Goal: Information Seeking & Learning: Compare options

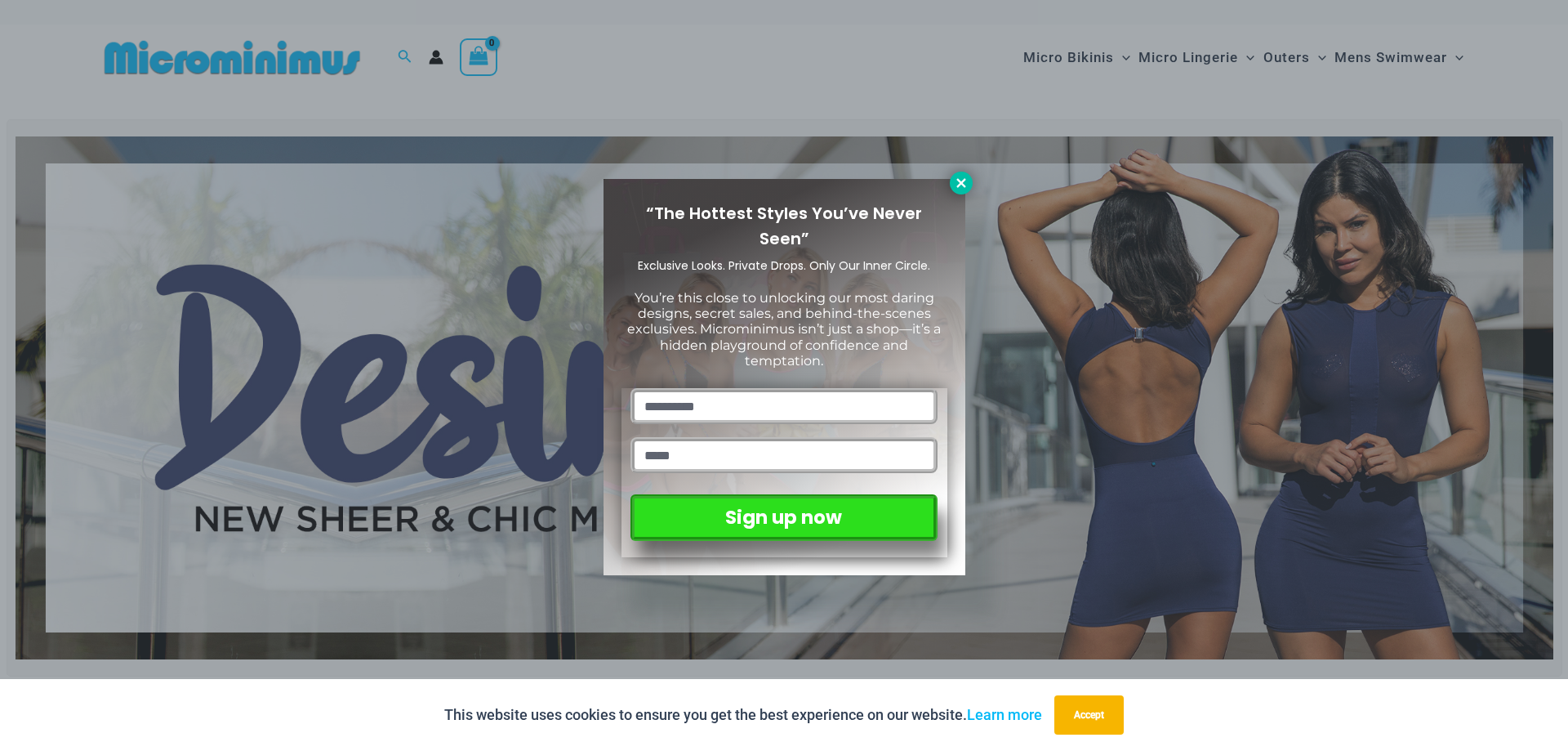
click at [962, 182] on icon at bounding box center [960, 182] width 9 height 9
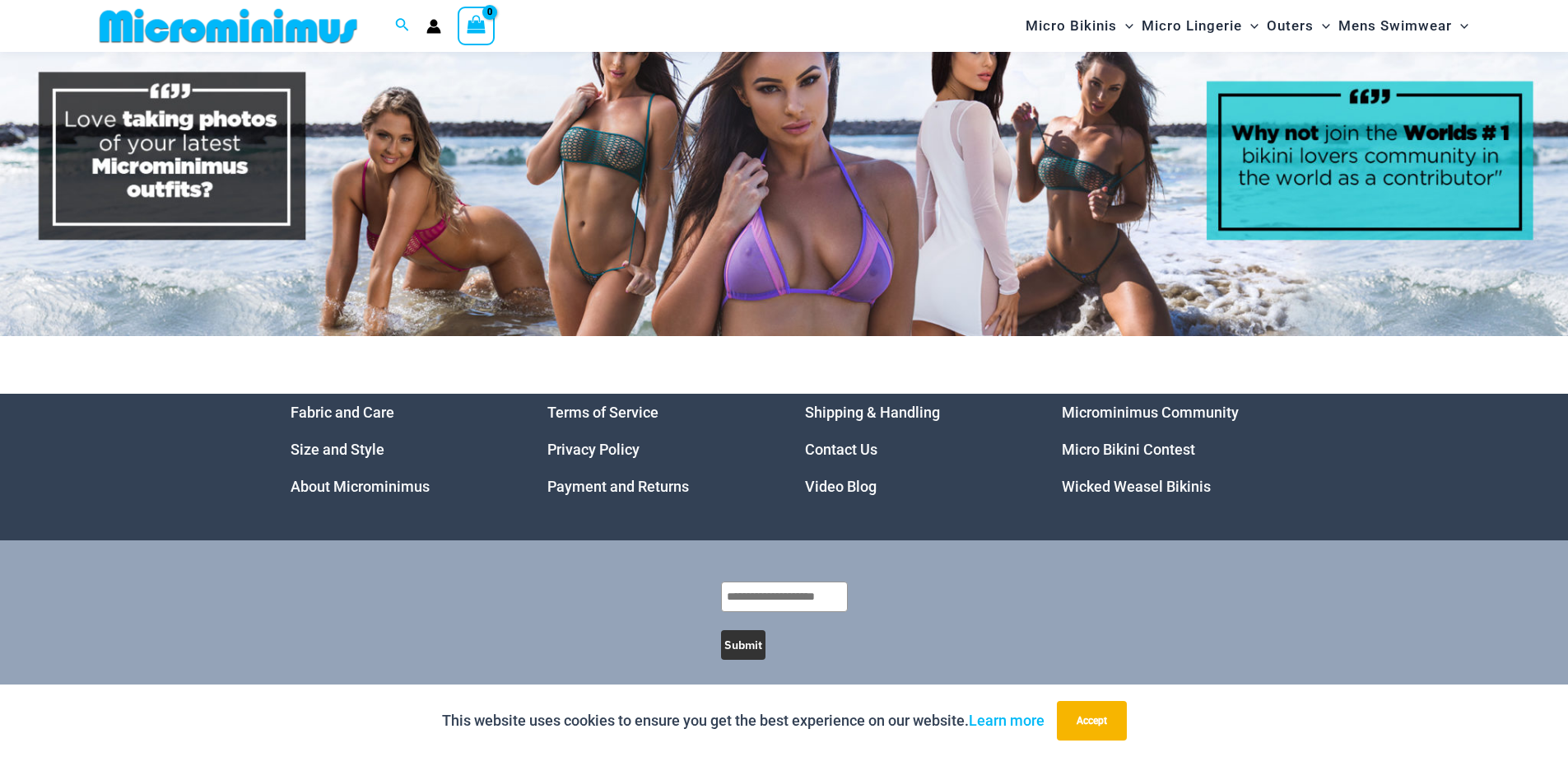
scroll to position [8449, 0]
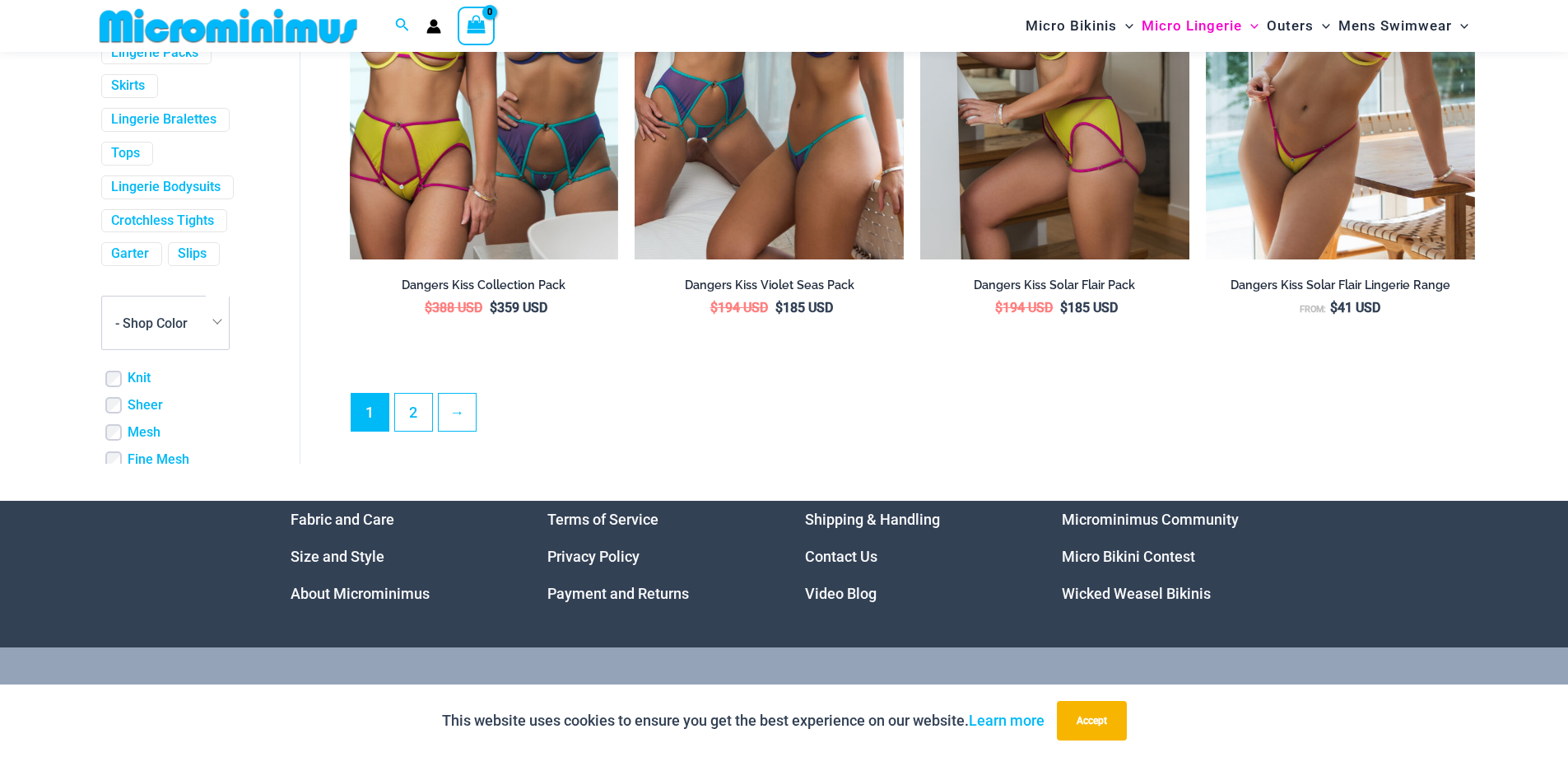
scroll to position [4380, 0]
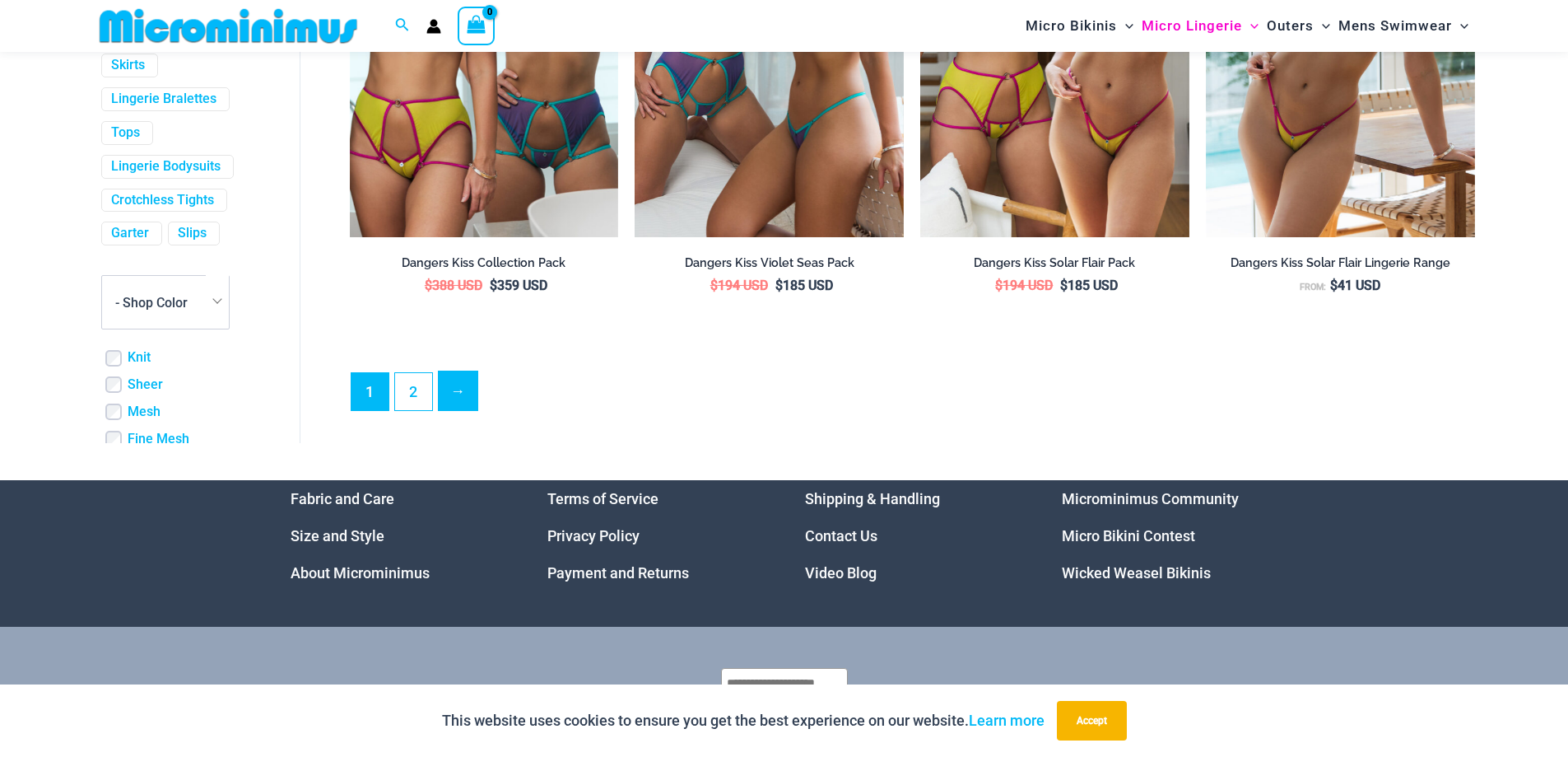
click at [450, 410] on link "→" at bounding box center [458, 391] width 39 height 39
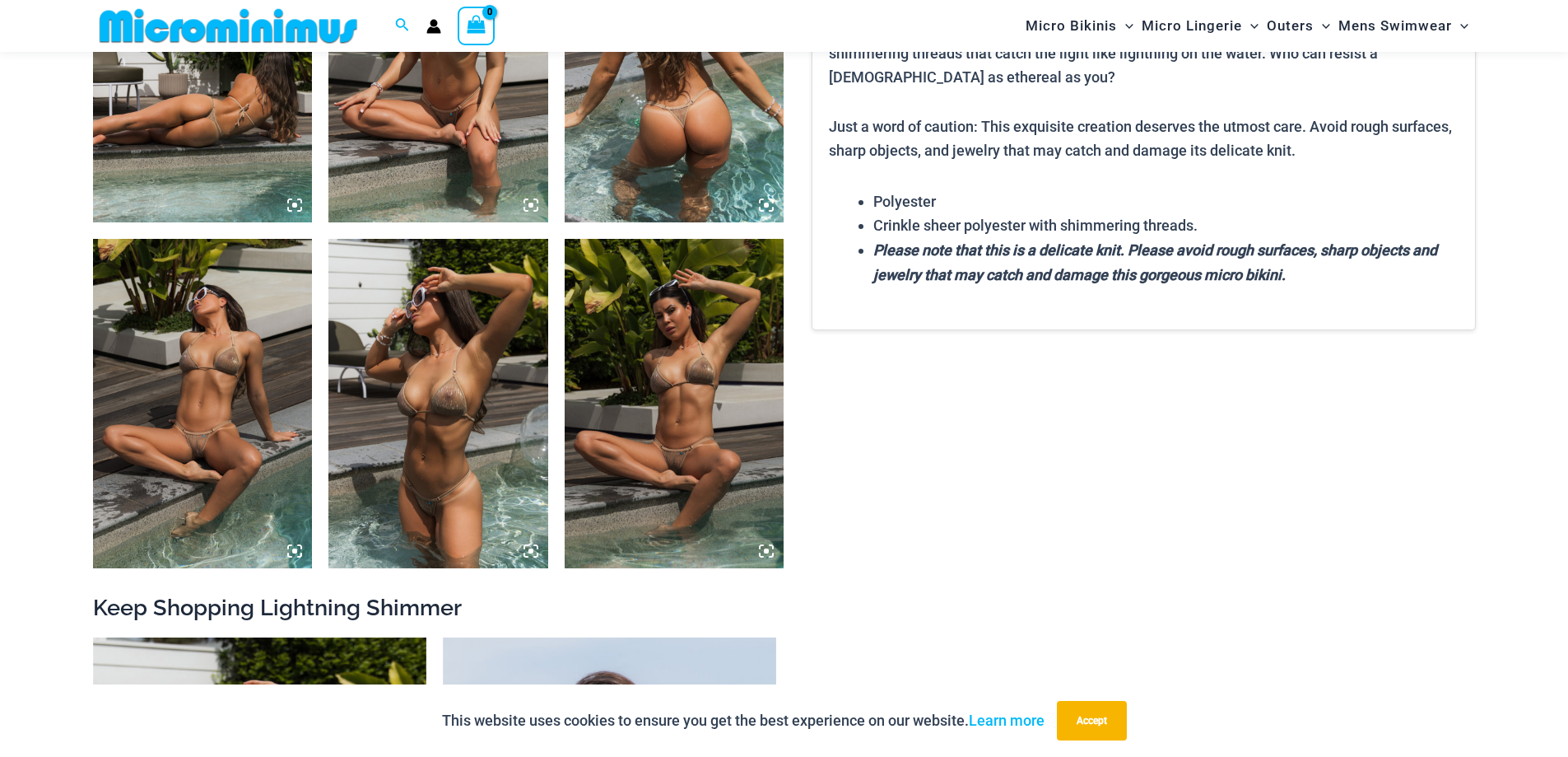
scroll to position [1470, 0]
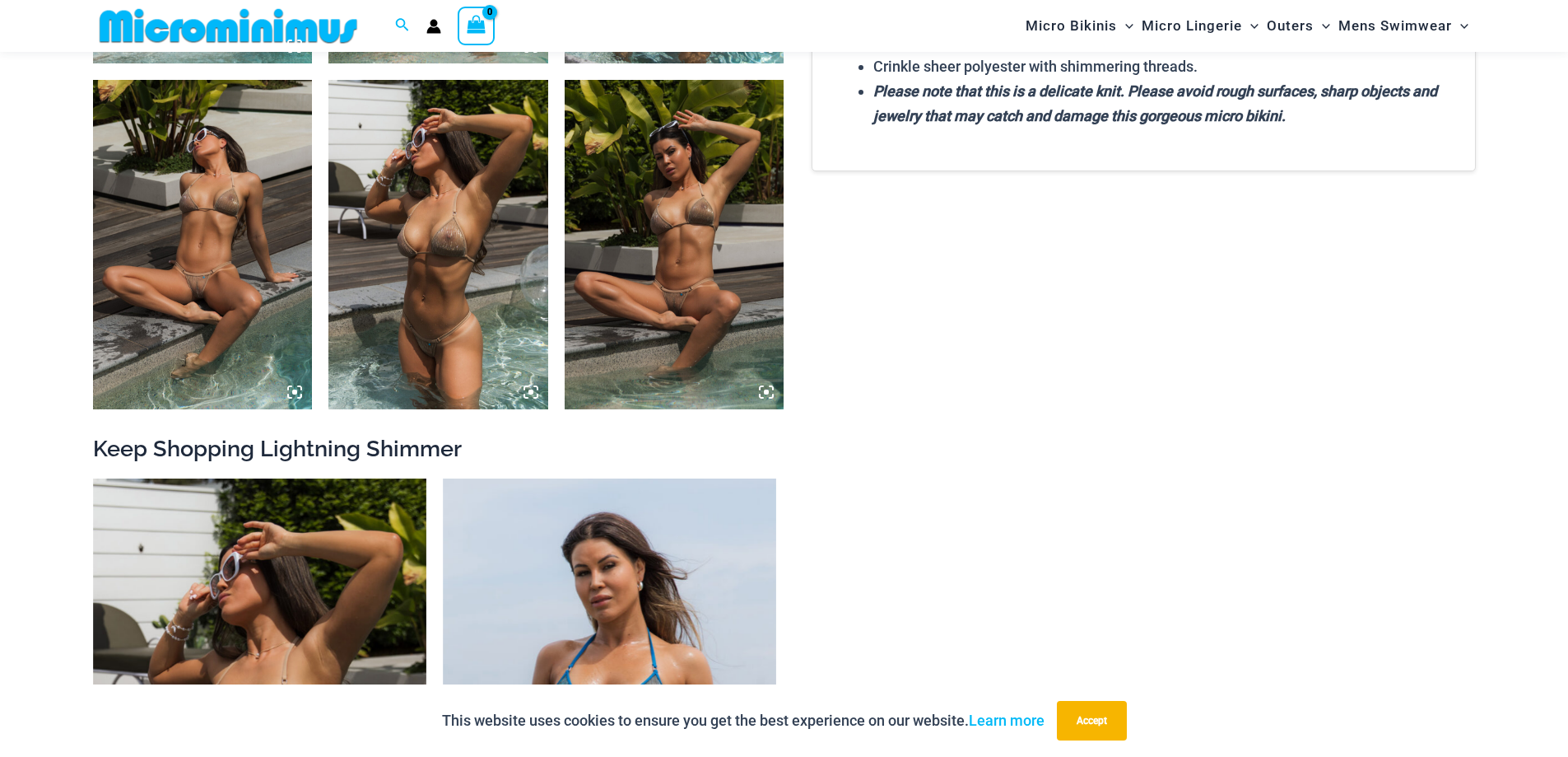
click at [242, 200] on img at bounding box center [202, 245] width 220 height 330
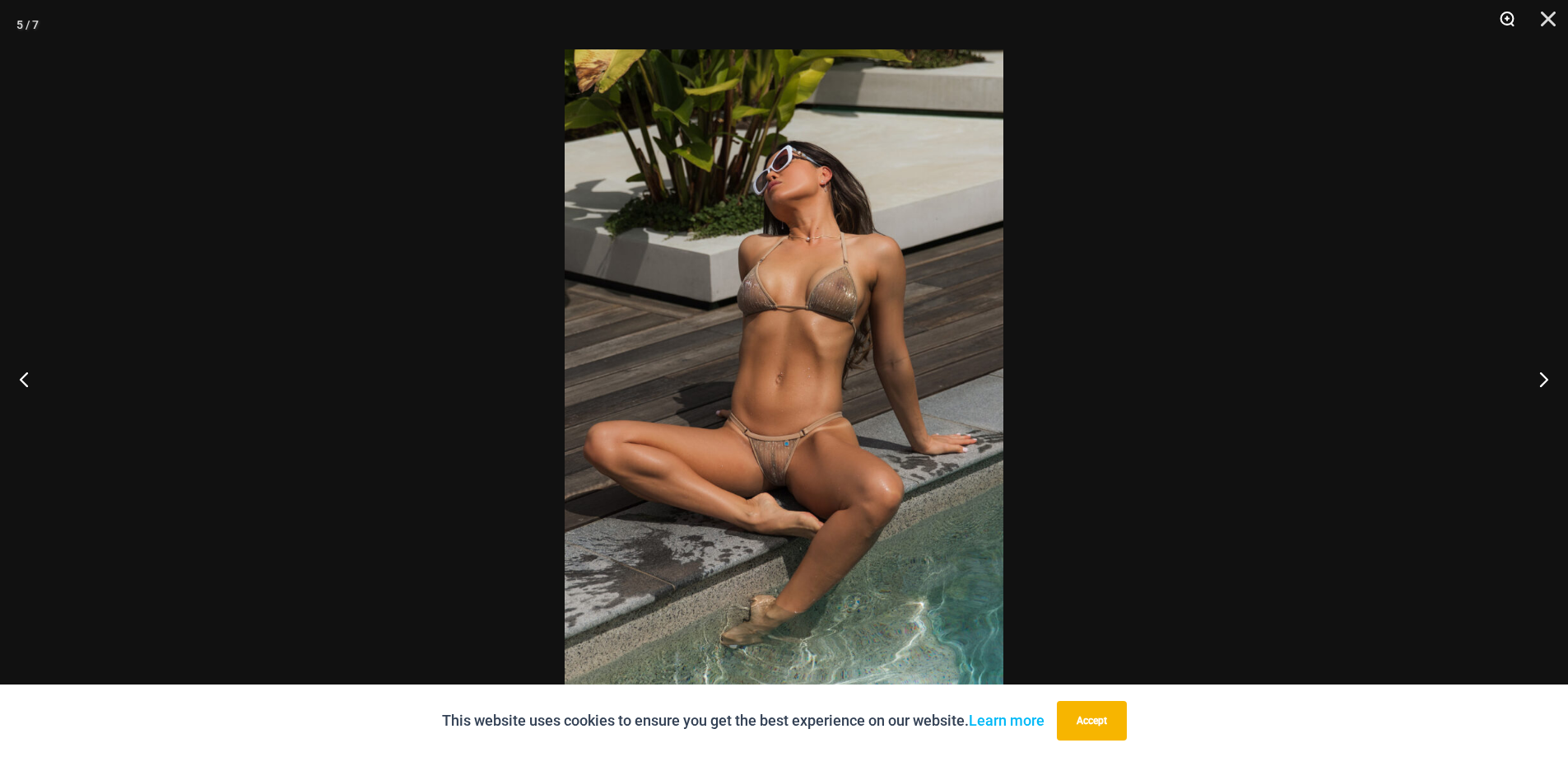
click at [1505, 21] on button "Zoom" at bounding box center [1502, 24] width 41 height 50
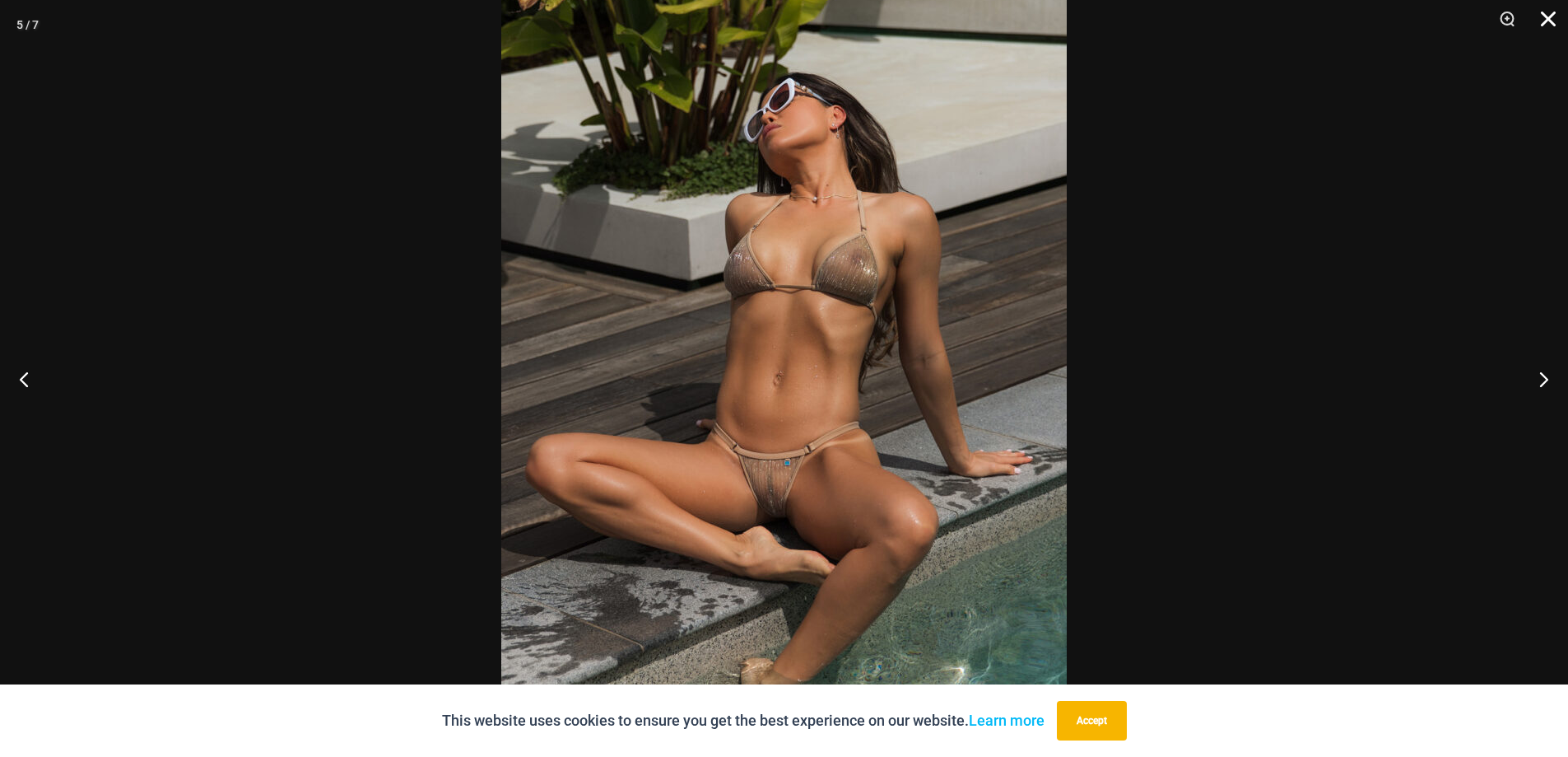
click at [1551, 13] on button "Close" at bounding box center [1543, 24] width 41 height 50
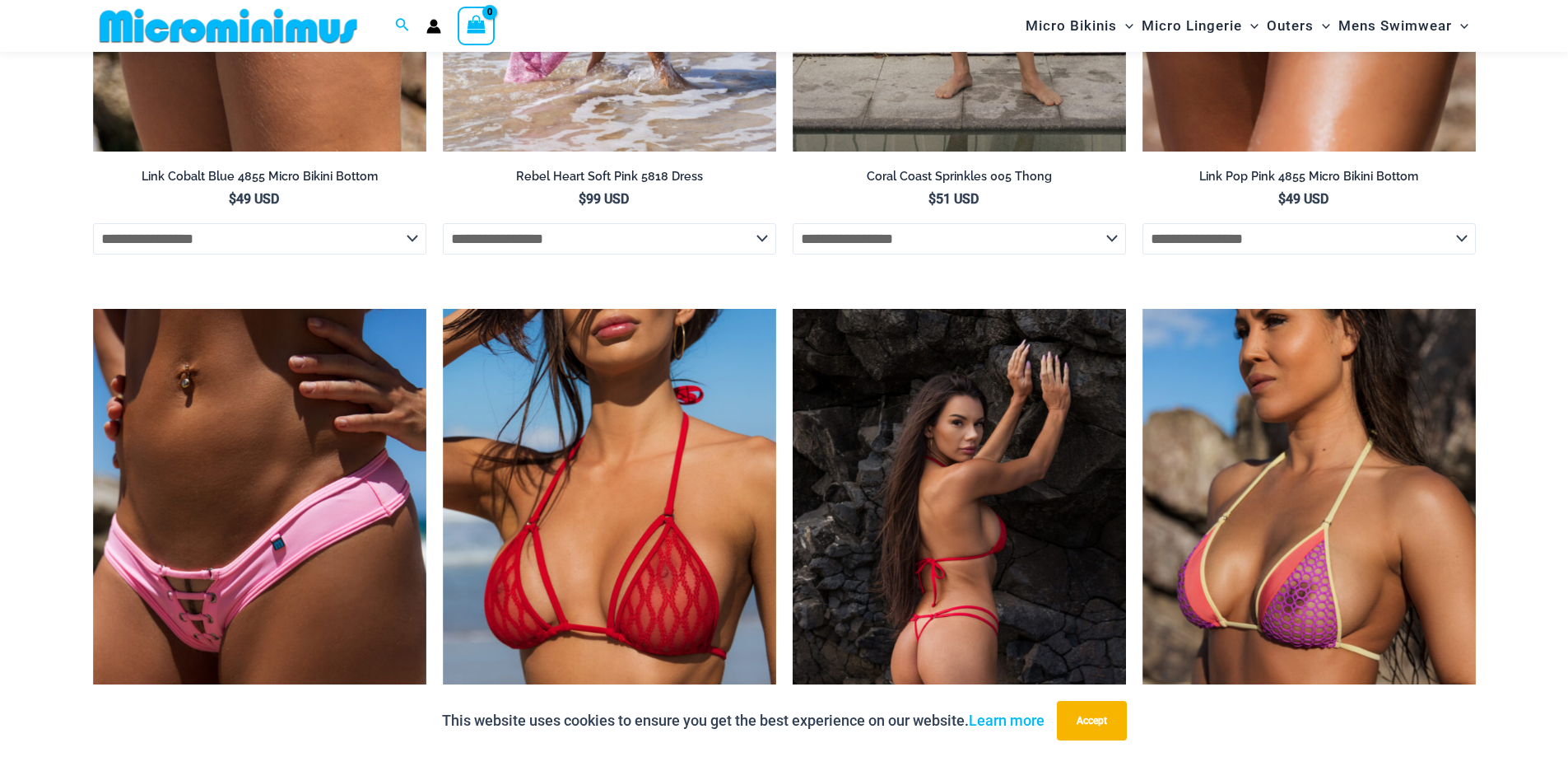
scroll to position [5588, 0]
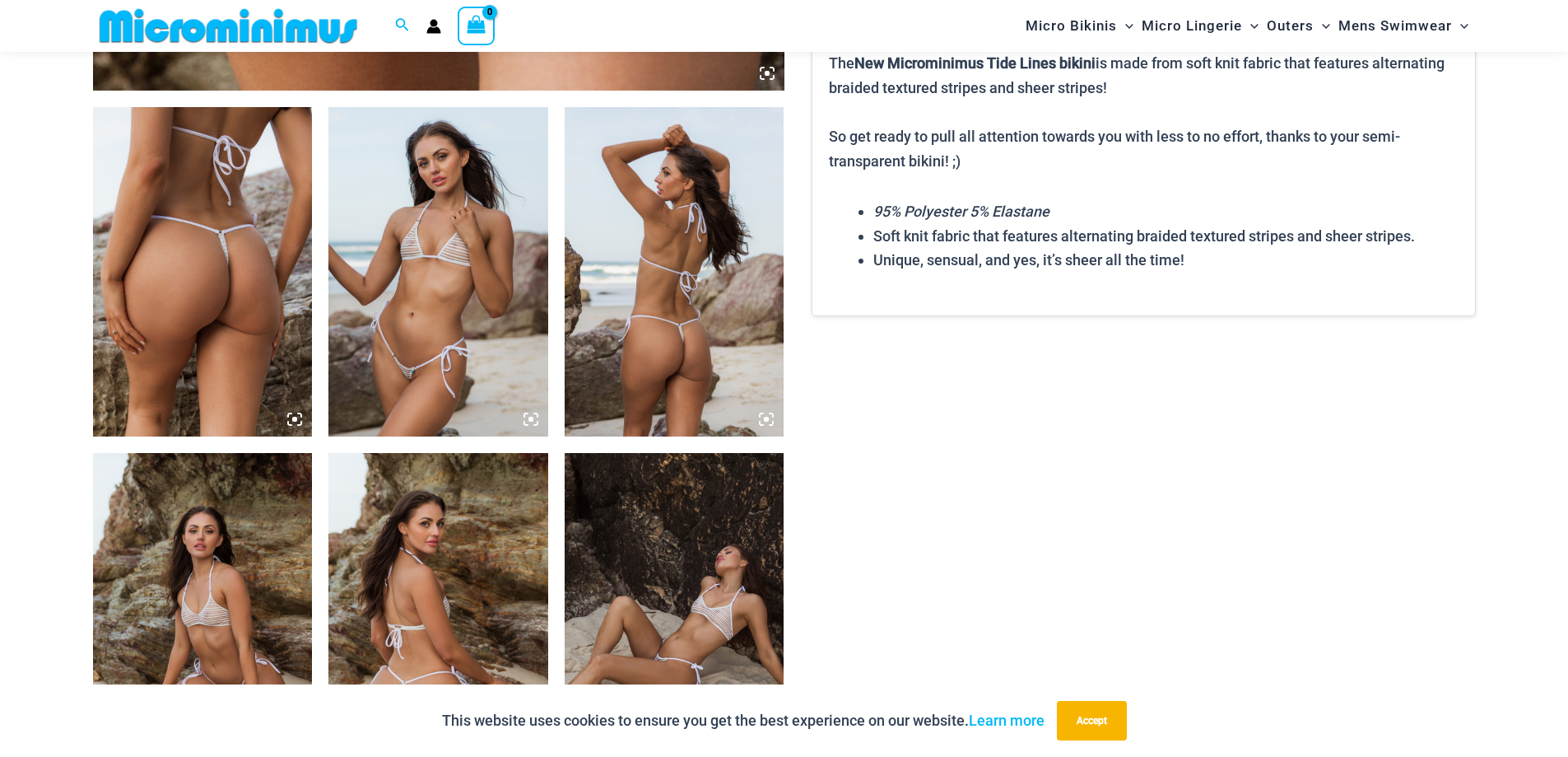
scroll to position [1140, 0]
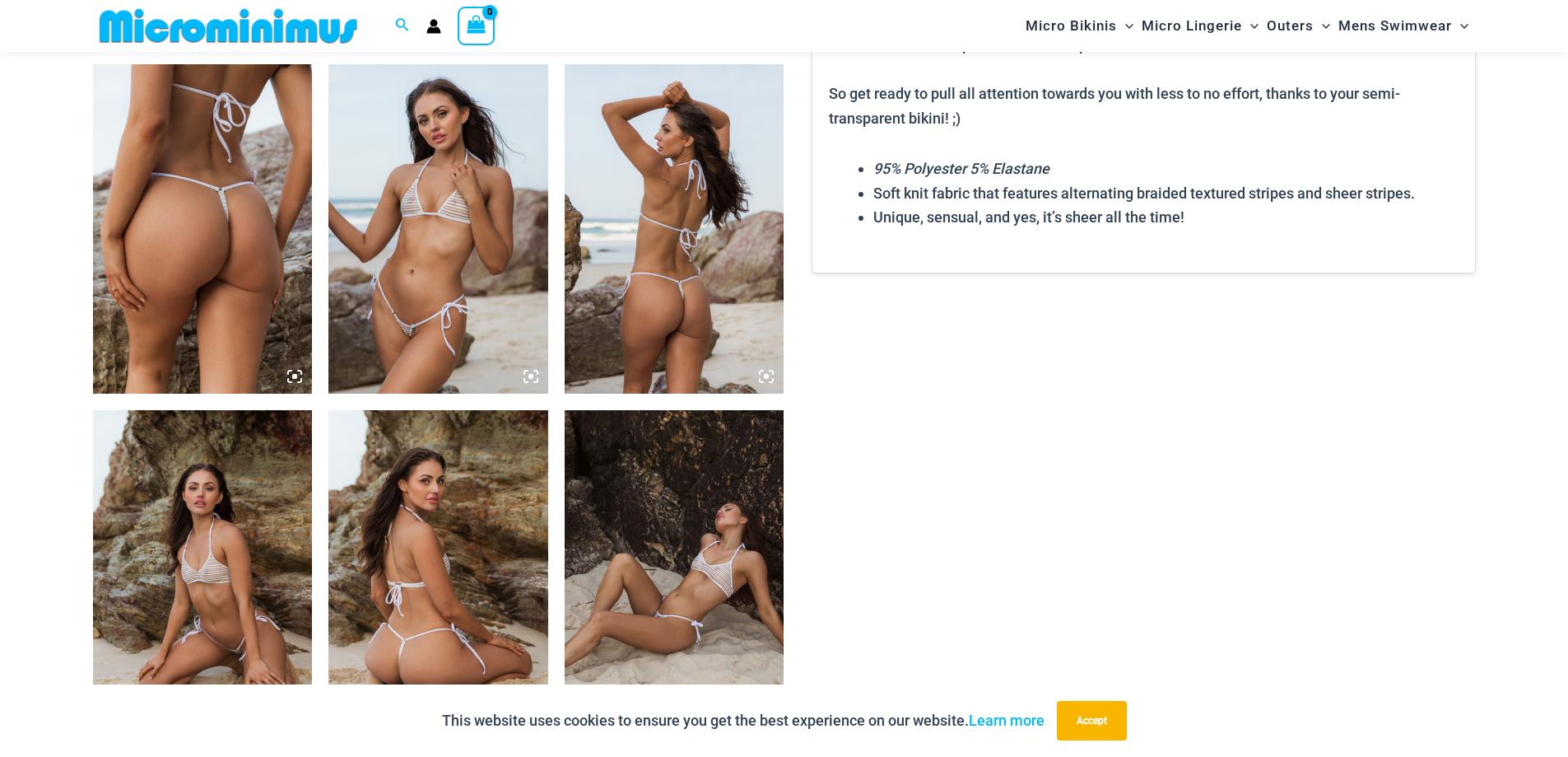
click at [474, 247] on img at bounding box center [438, 229] width 220 height 330
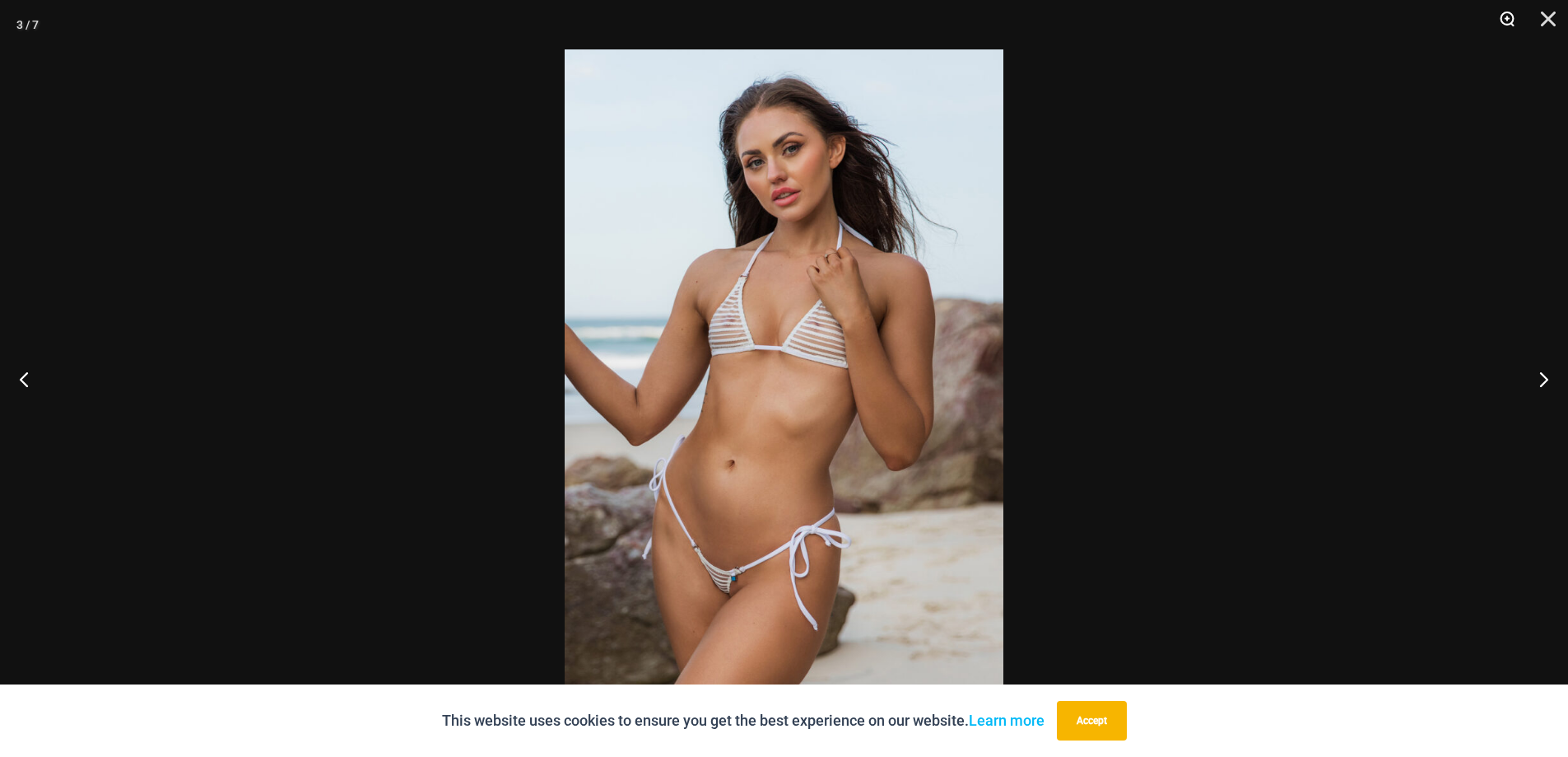
click at [1504, 20] on button "Zoom" at bounding box center [1502, 24] width 41 height 50
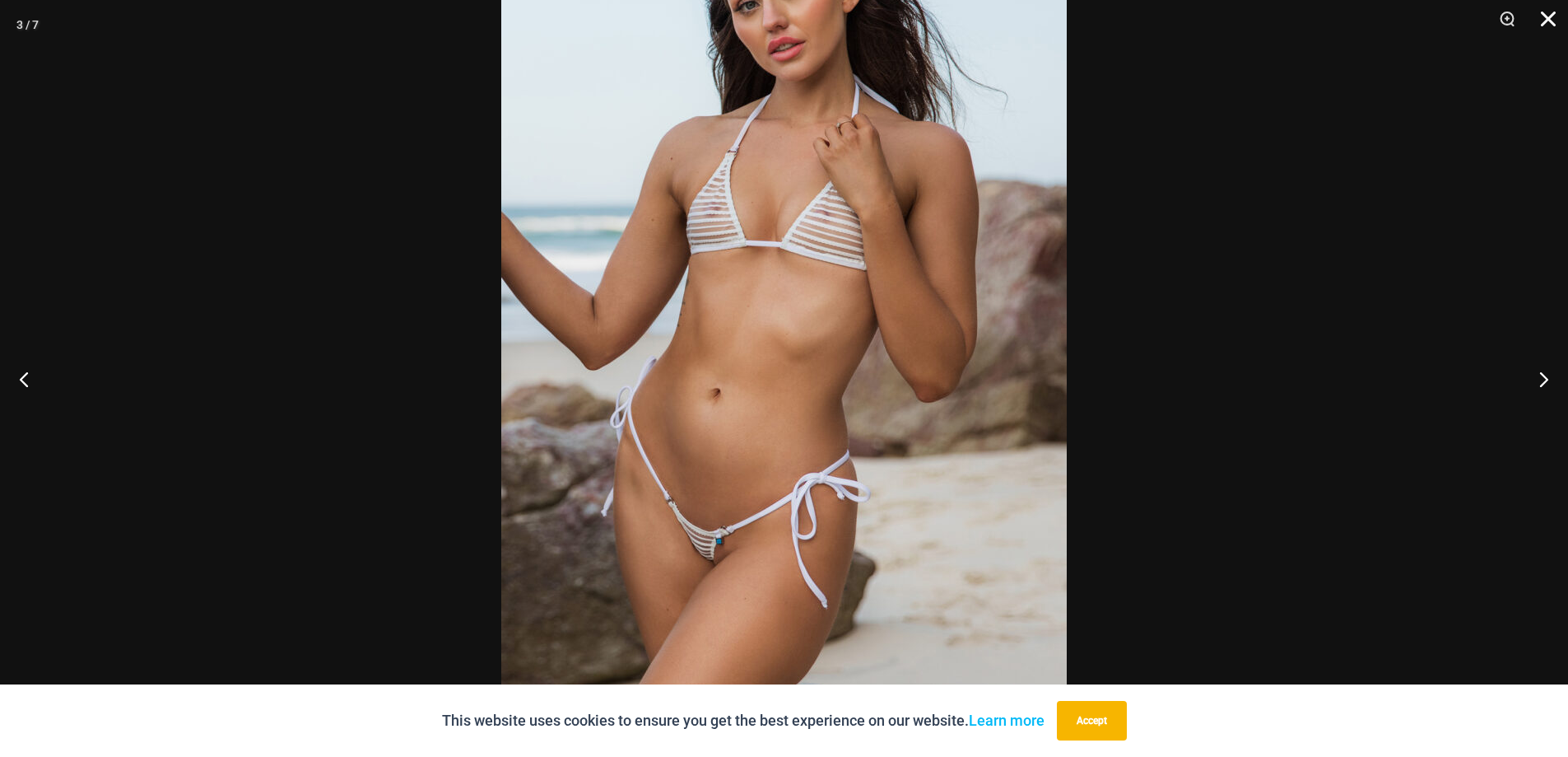
click at [1557, 15] on button "Close" at bounding box center [1543, 24] width 41 height 50
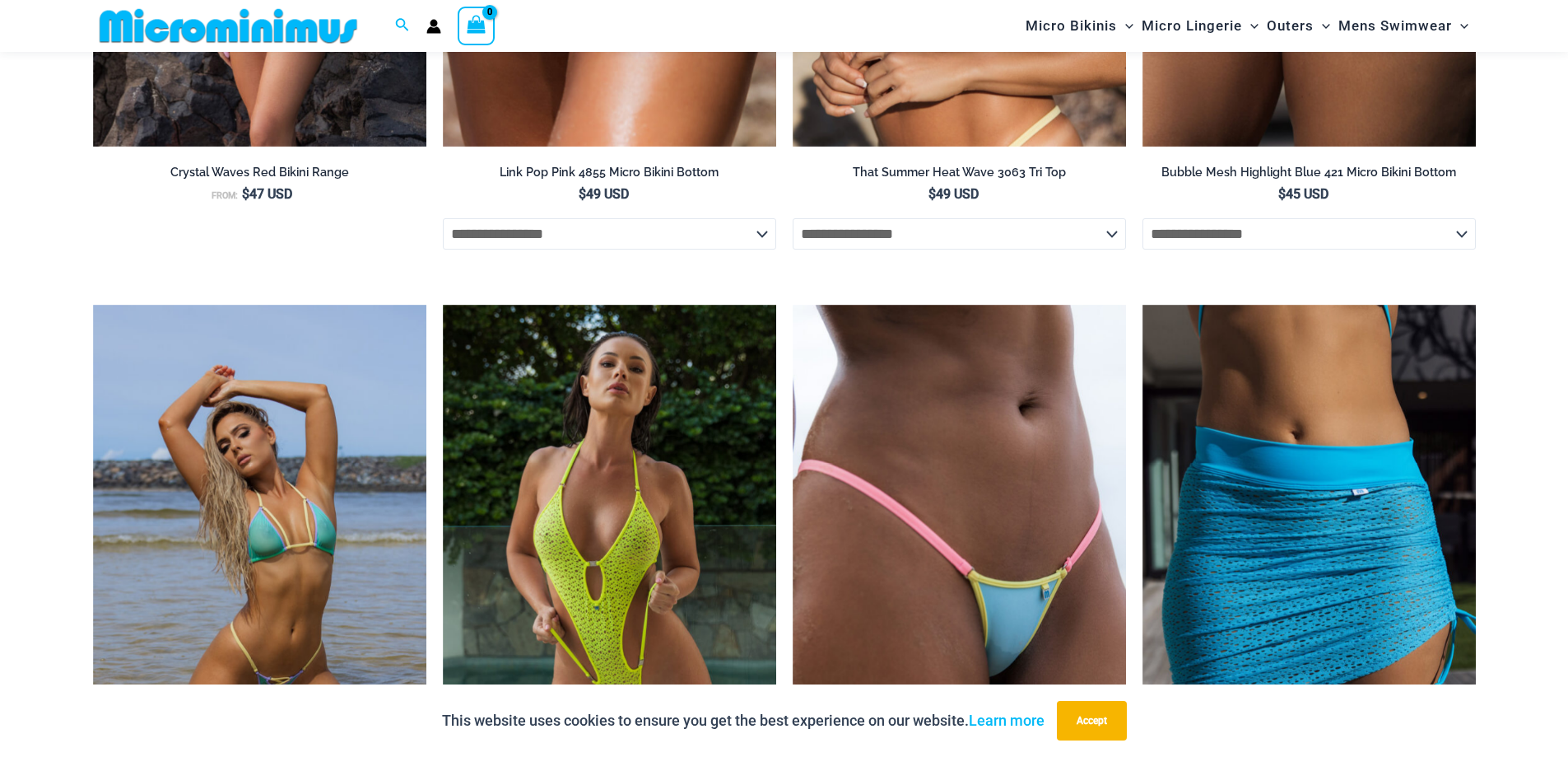
scroll to position [3172, 0]
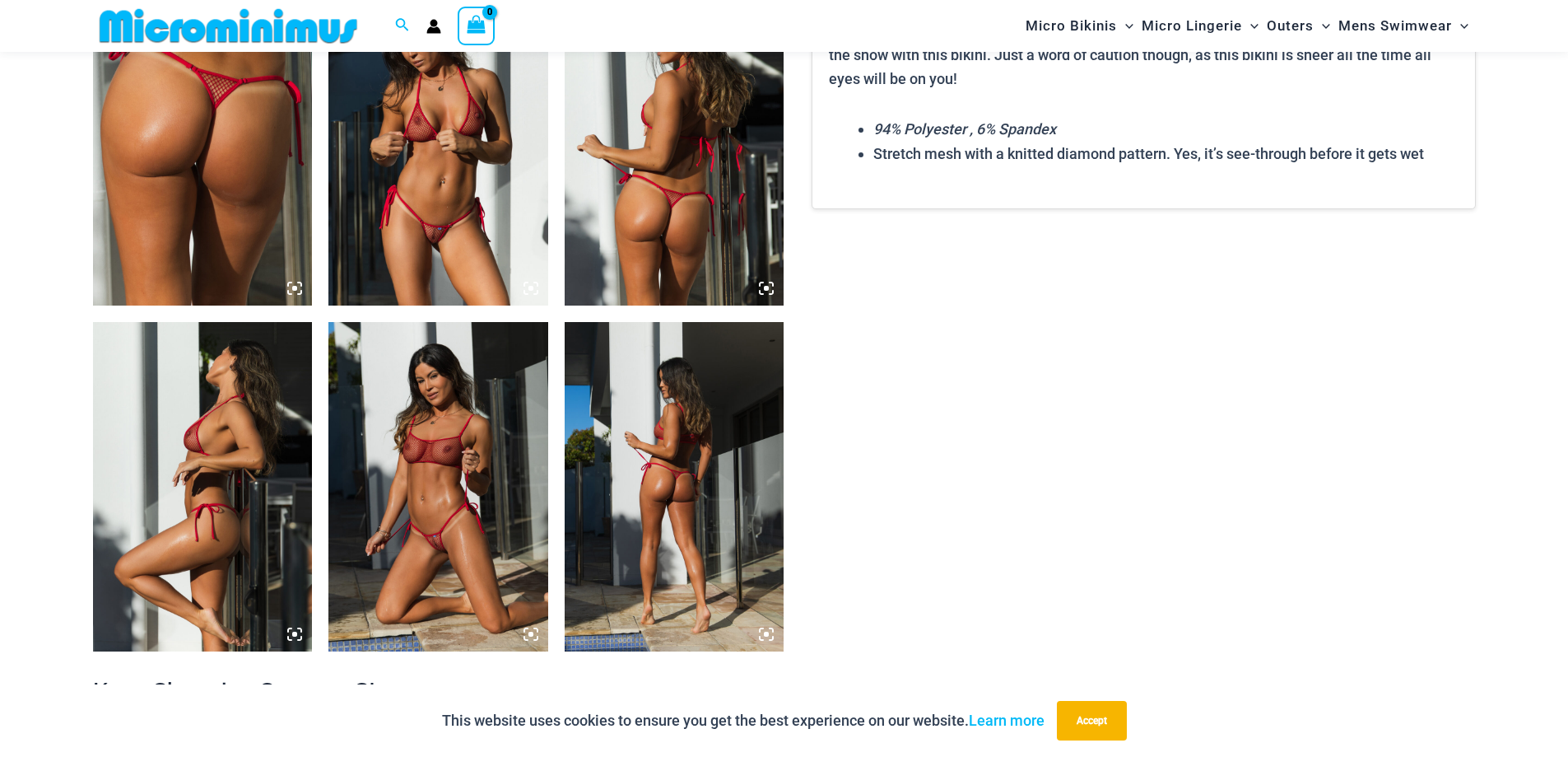
scroll to position [1305, 0]
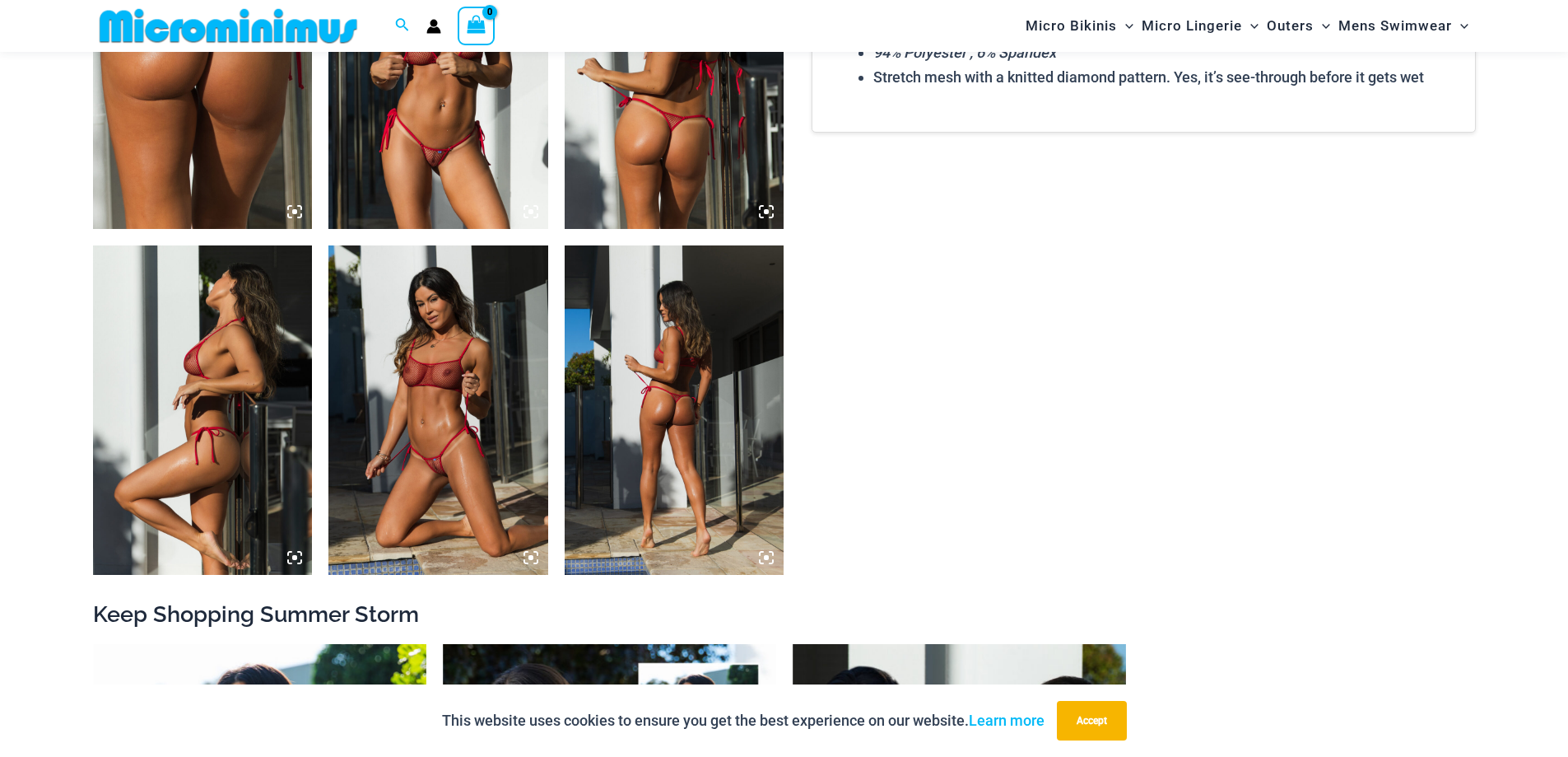
click at [453, 81] on img at bounding box center [438, 64] width 220 height 330
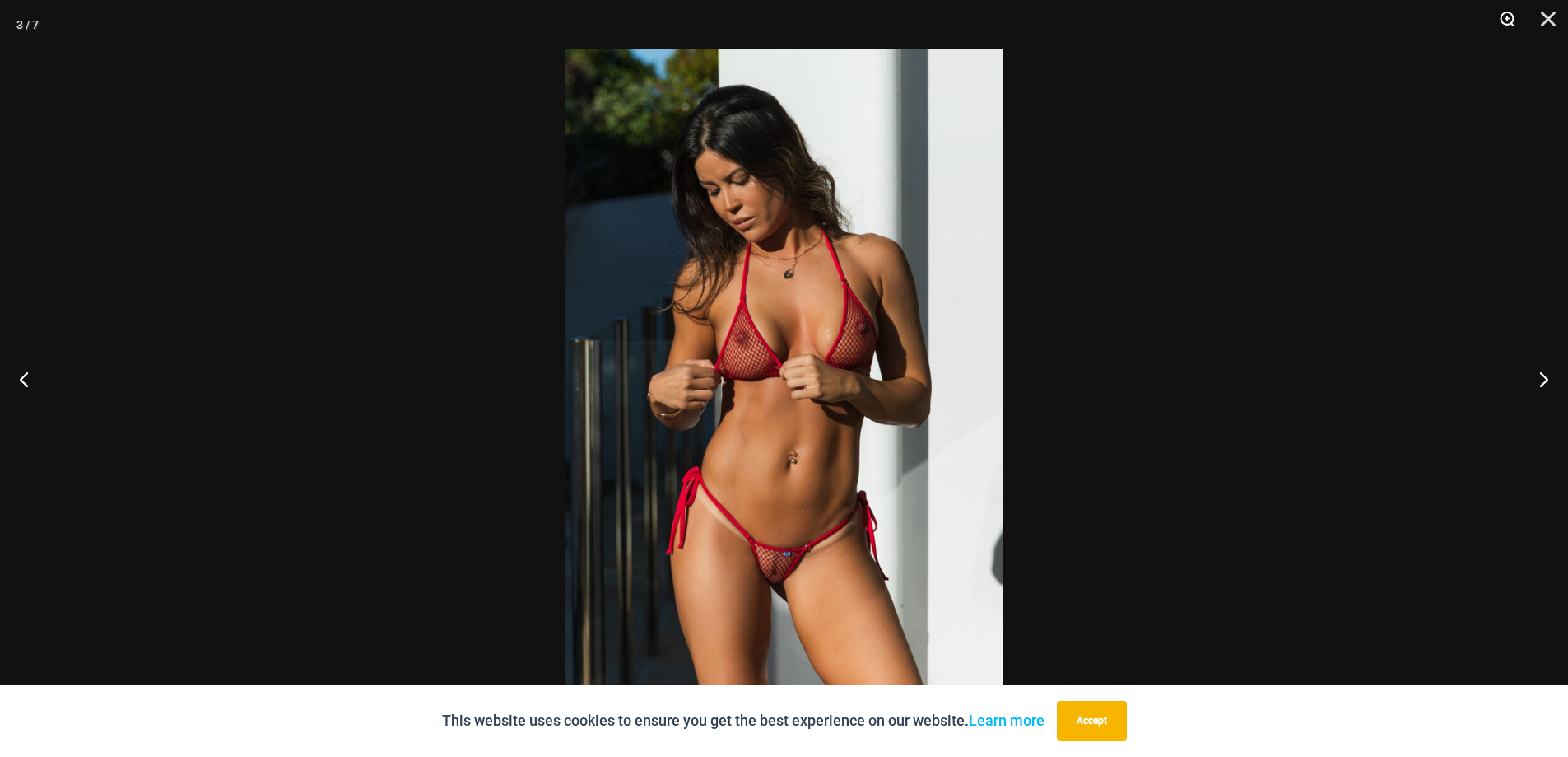
click at [1510, 19] on button "Zoom" at bounding box center [1502, 24] width 41 height 50
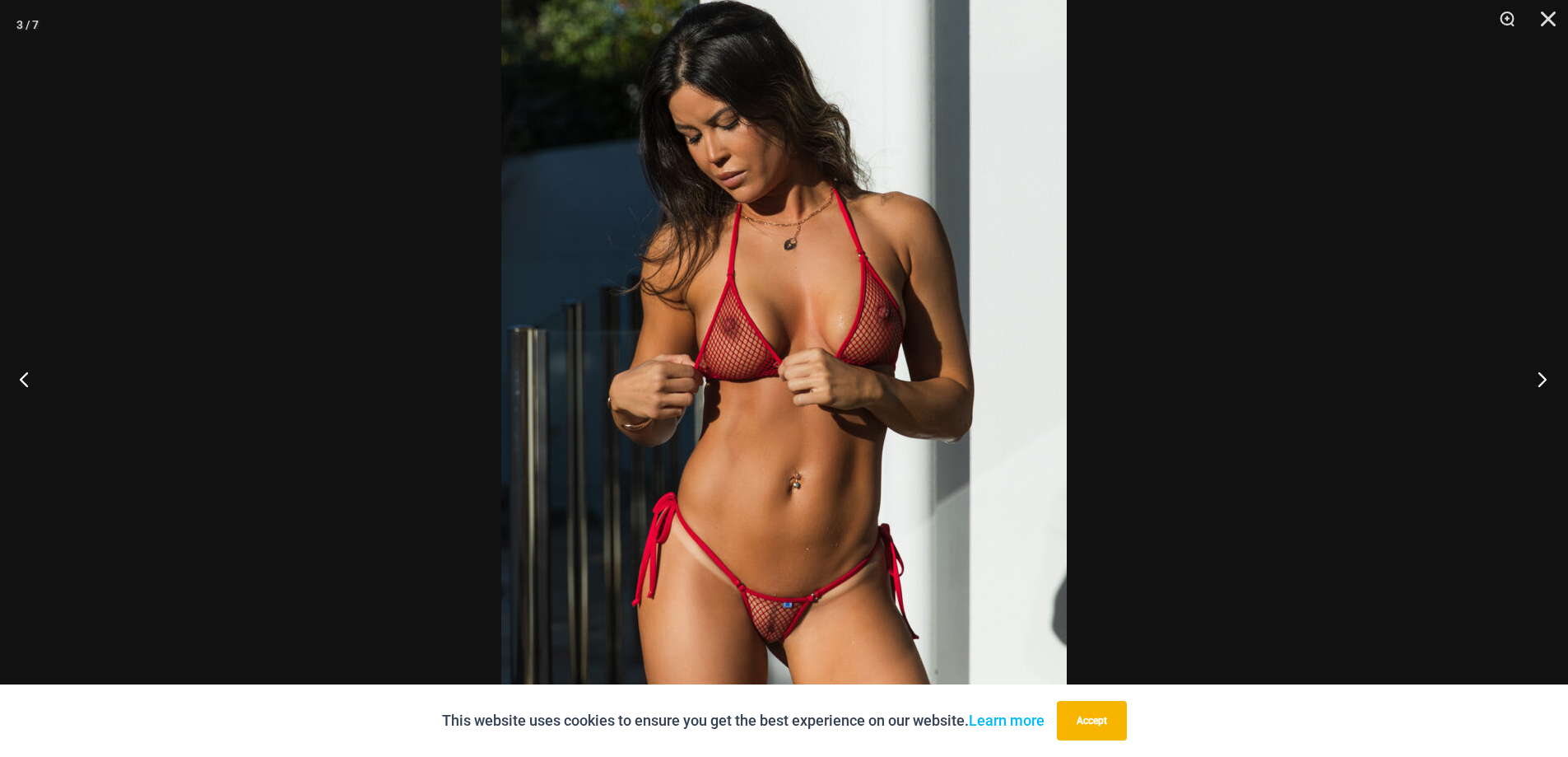
click at [1535, 379] on button "Next" at bounding box center [1537, 378] width 62 height 82
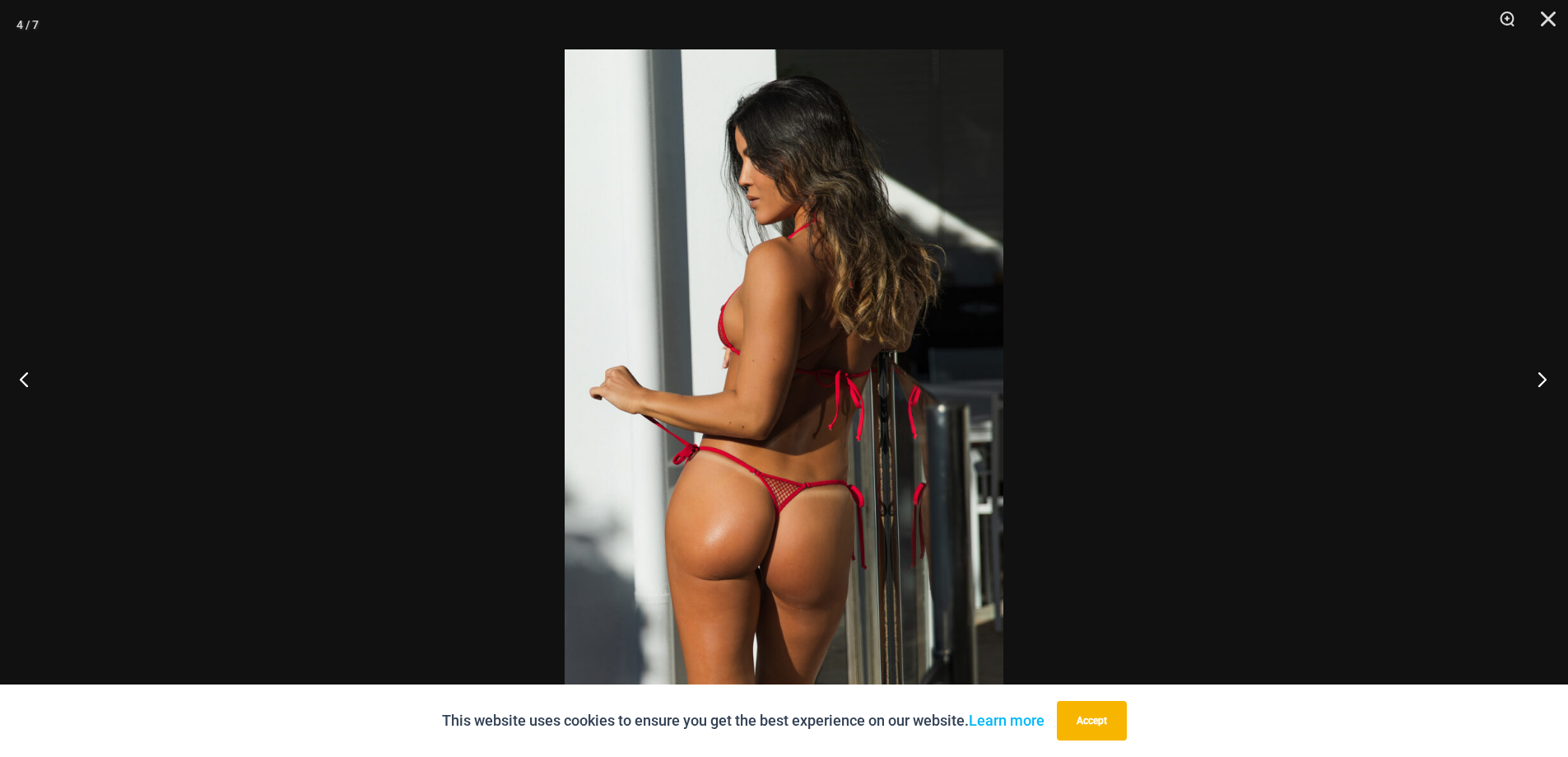
click at [1535, 379] on button "Next" at bounding box center [1537, 378] width 62 height 82
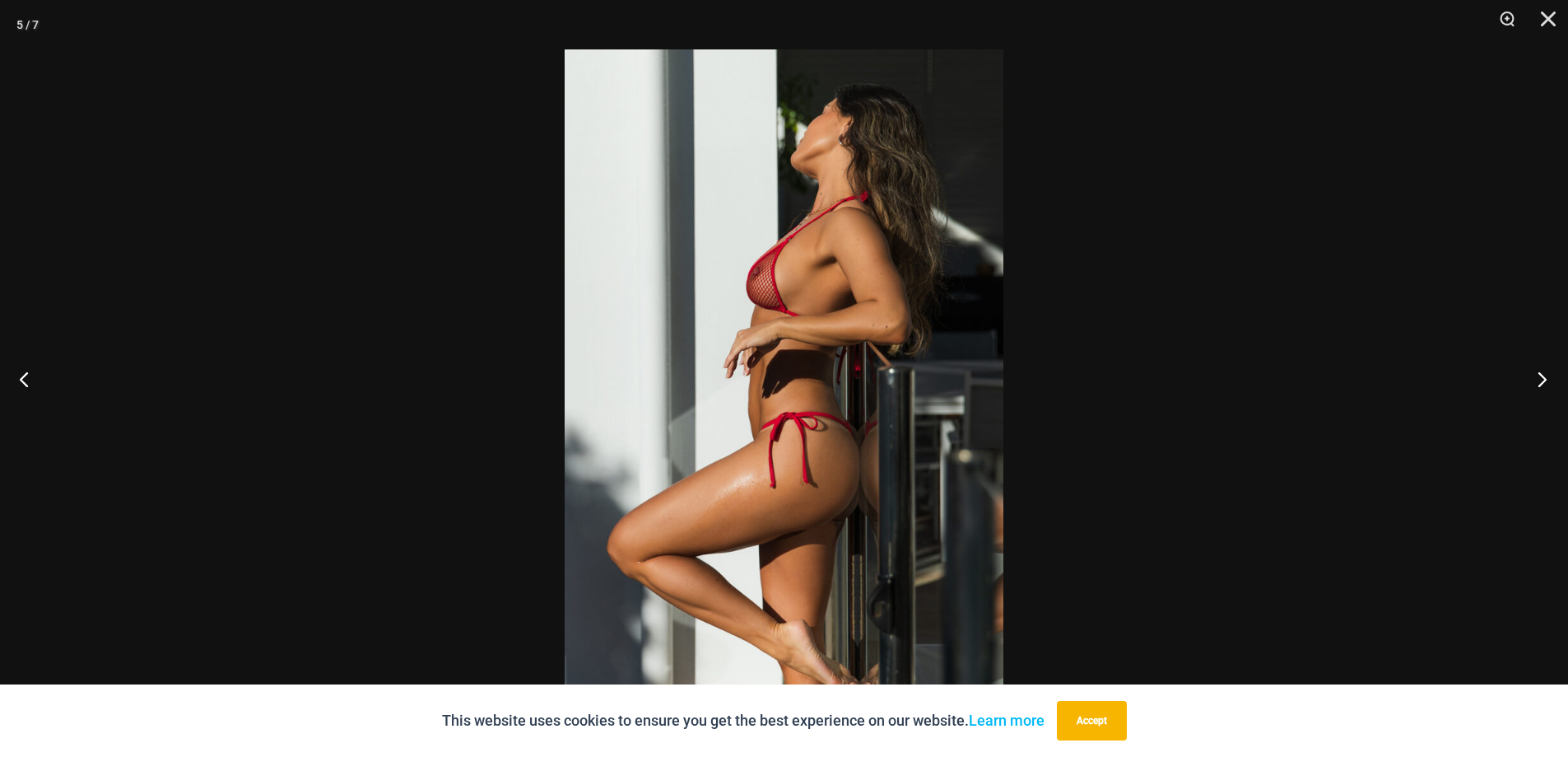
click at [1533, 380] on button "Next" at bounding box center [1537, 378] width 62 height 82
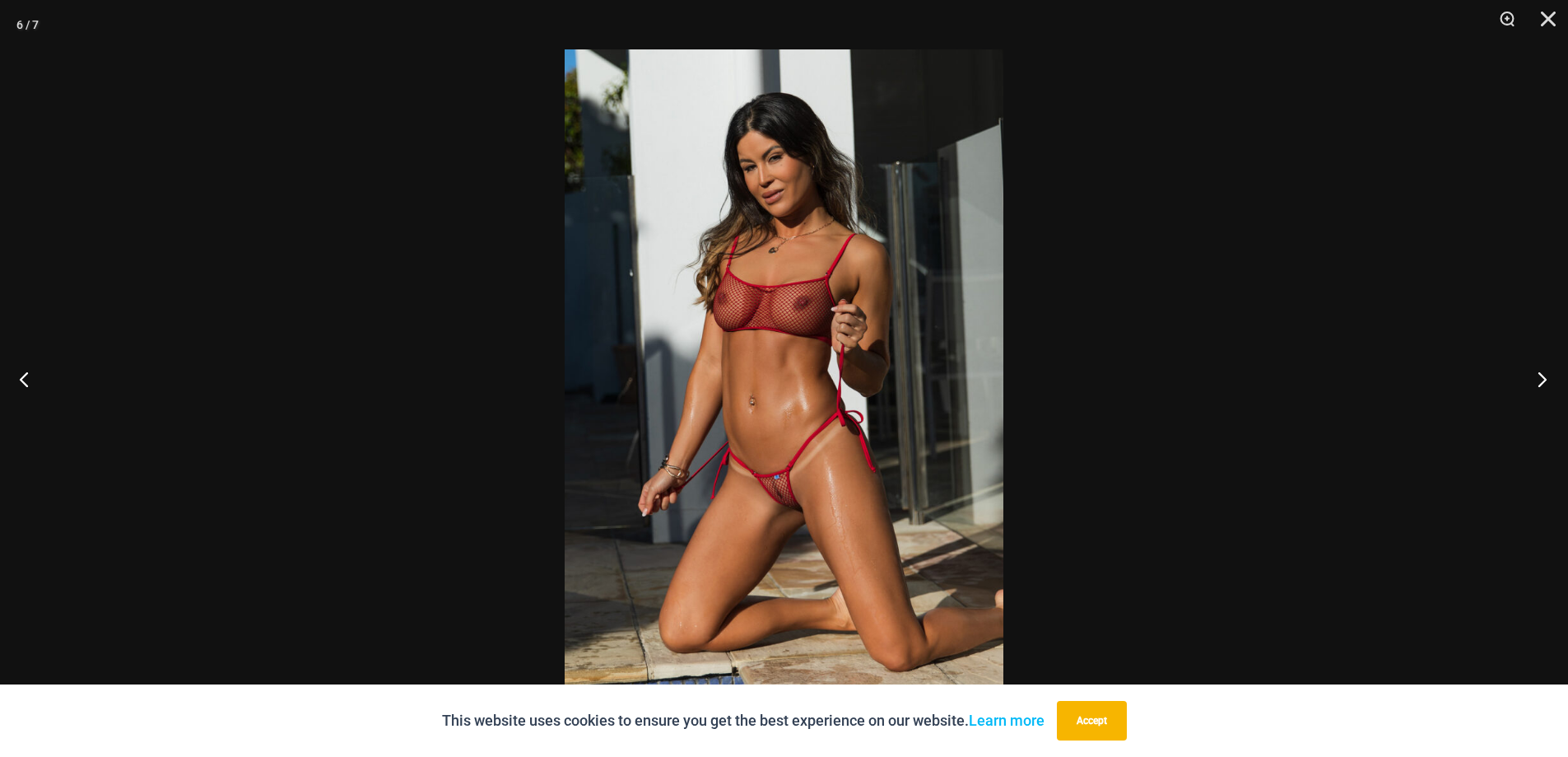
click at [1532, 380] on button "Next" at bounding box center [1537, 378] width 62 height 82
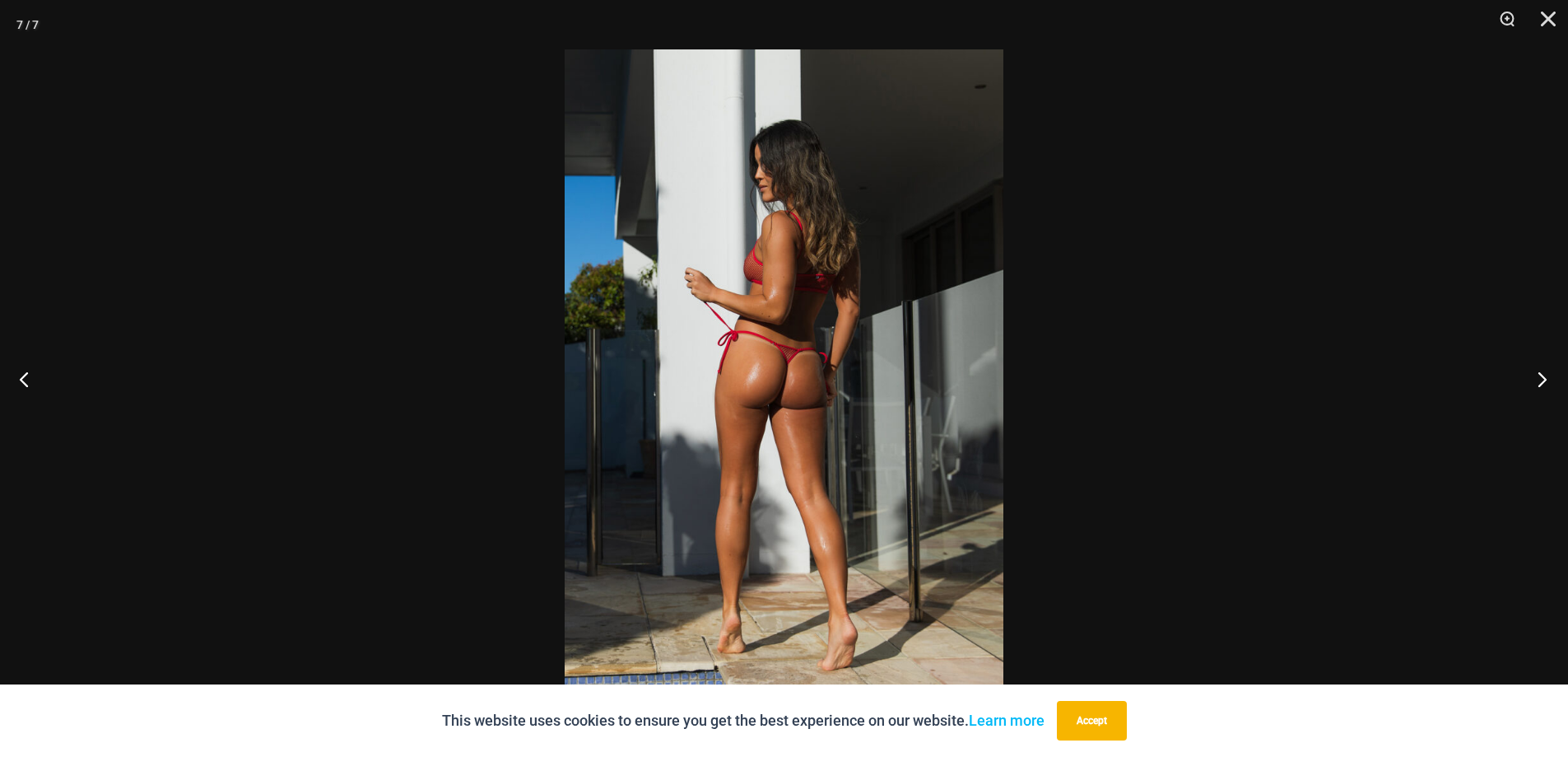
click at [1531, 380] on button "Next" at bounding box center [1537, 378] width 62 height 82
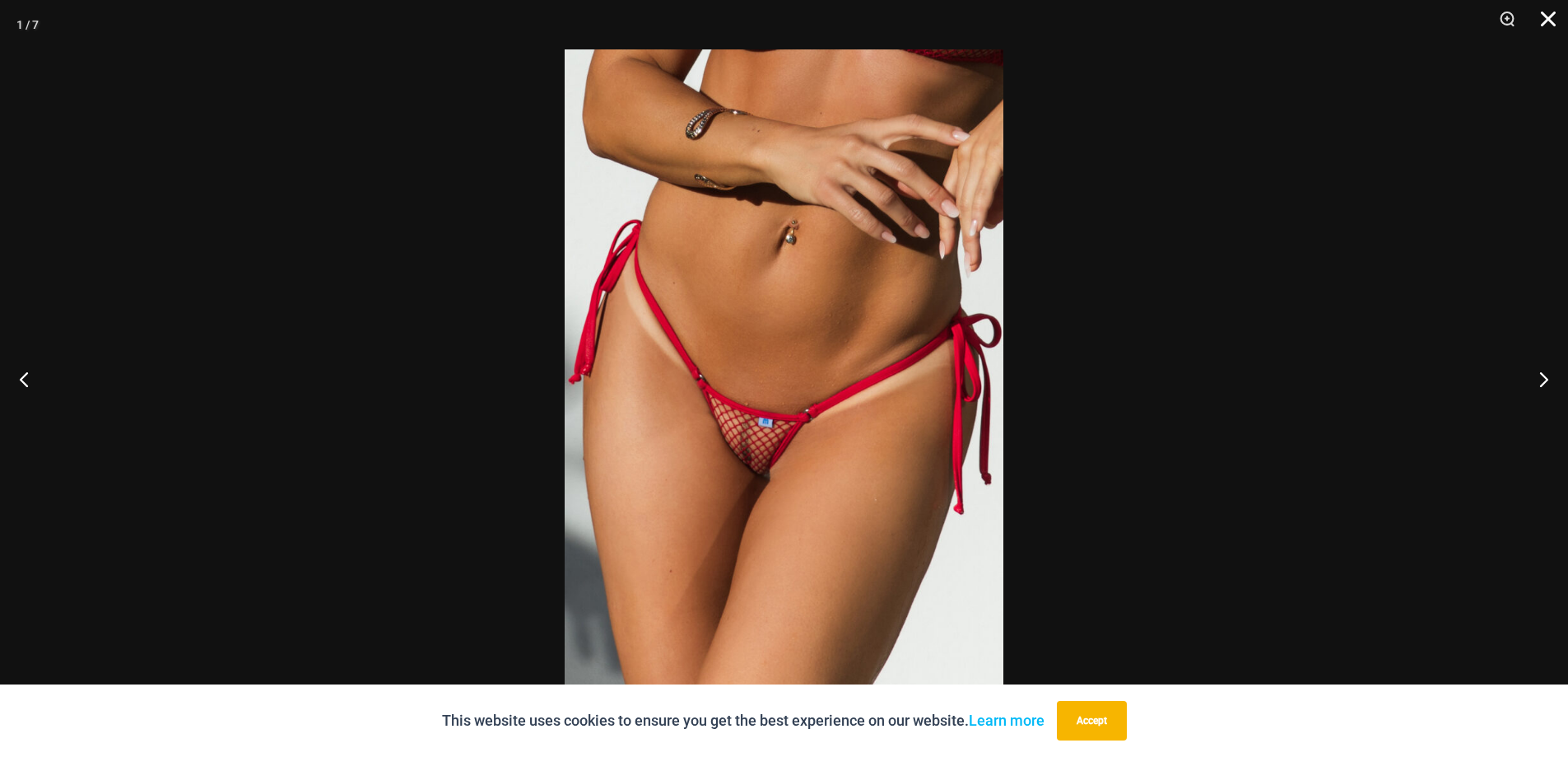
click at [1545, 26] on button "Close" at bounding box center [1543, 24] width 41 height 50
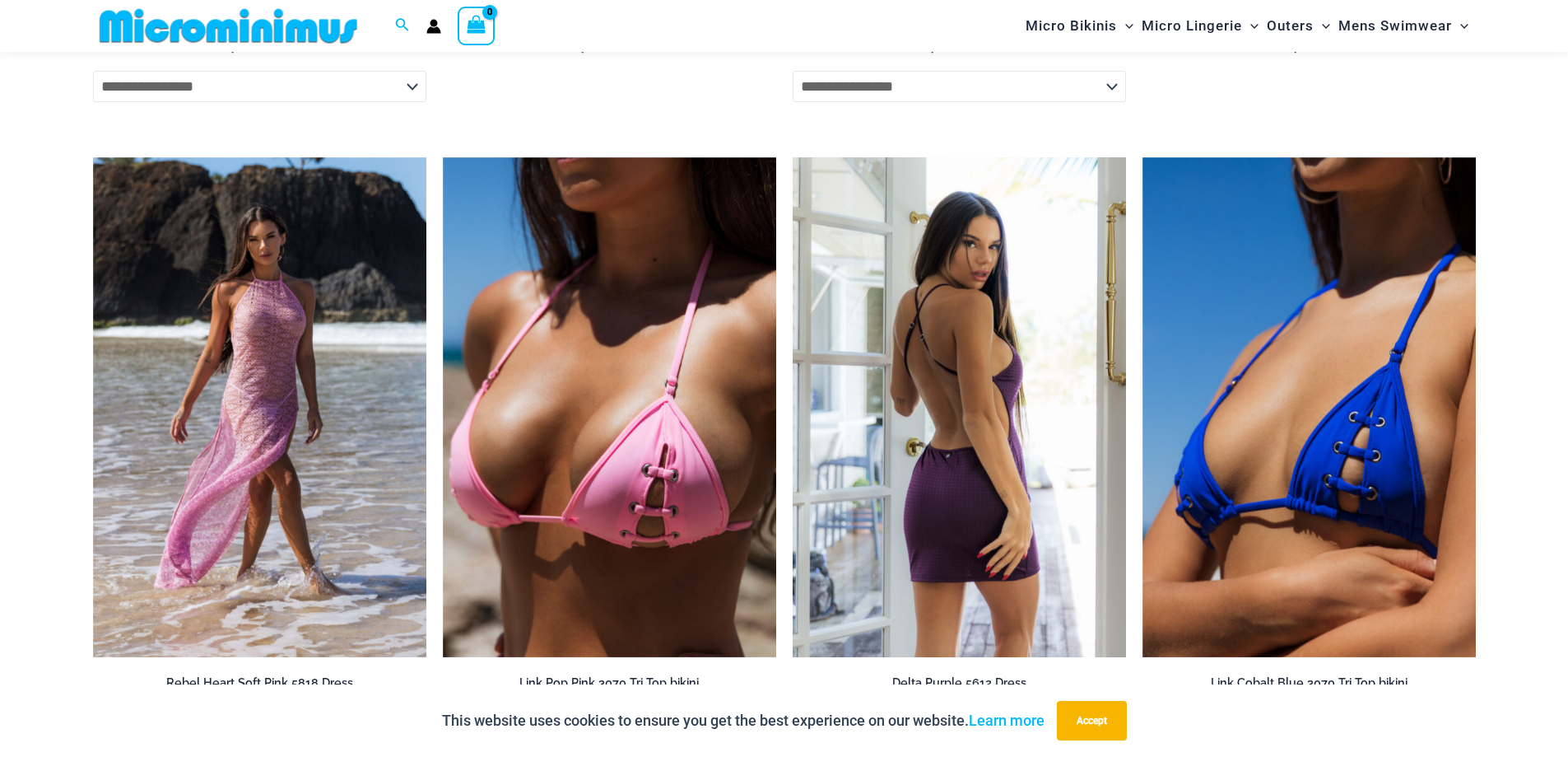
scroll to position [5148, 0]
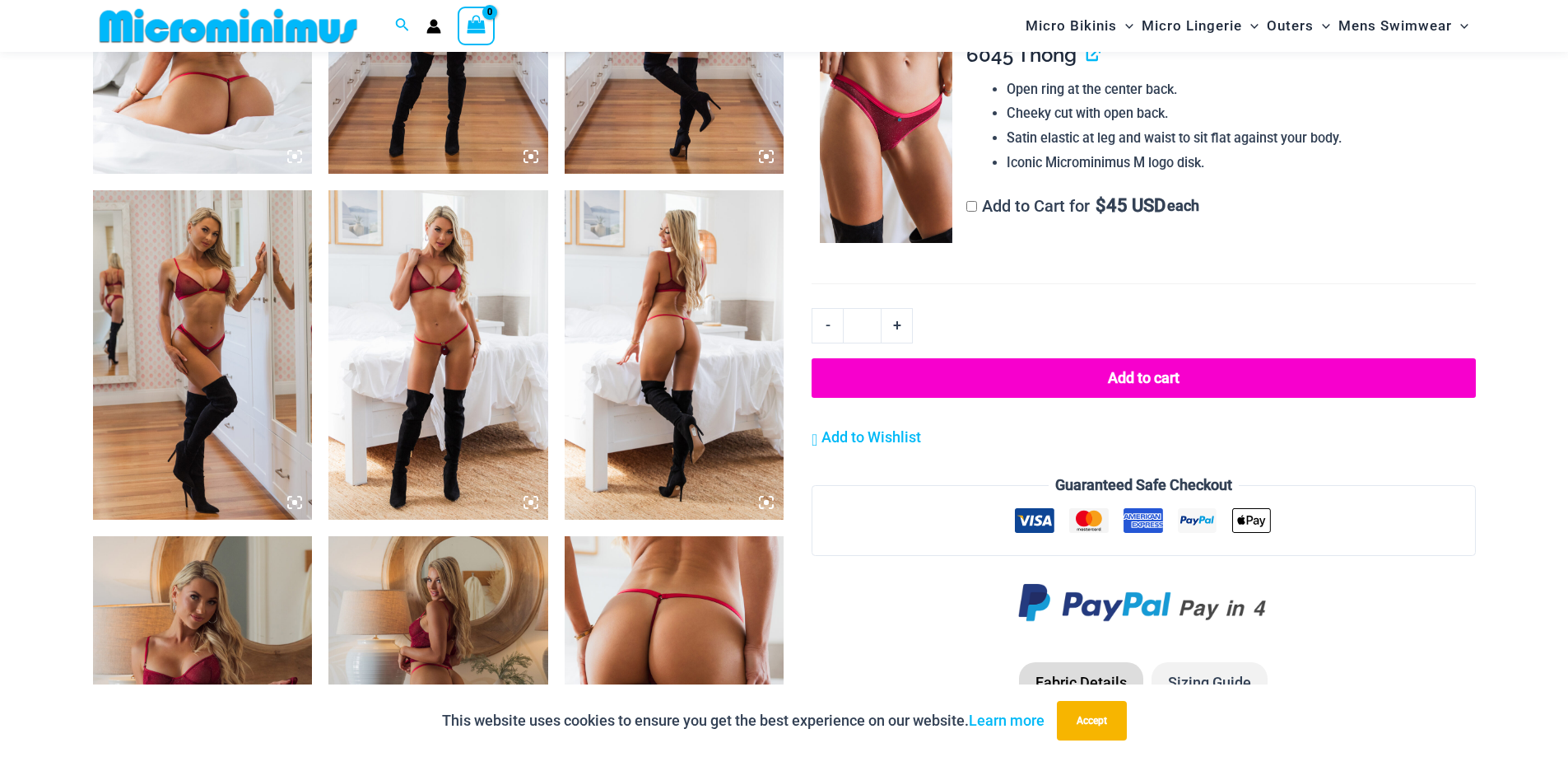
scroll to position [1414, 0]
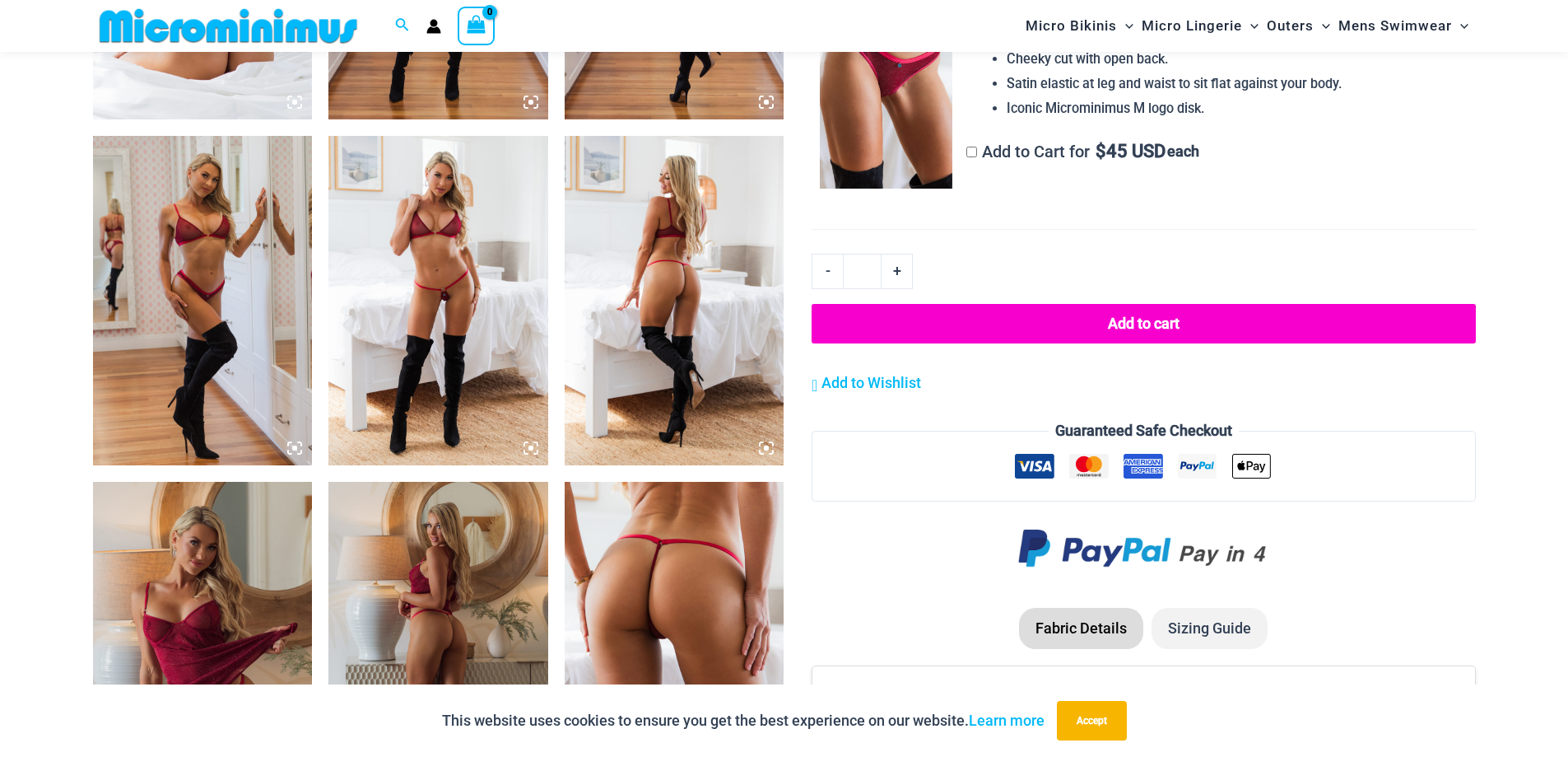
click at [483, 303] on img at bounding box center [438, 300] width 220 height 330
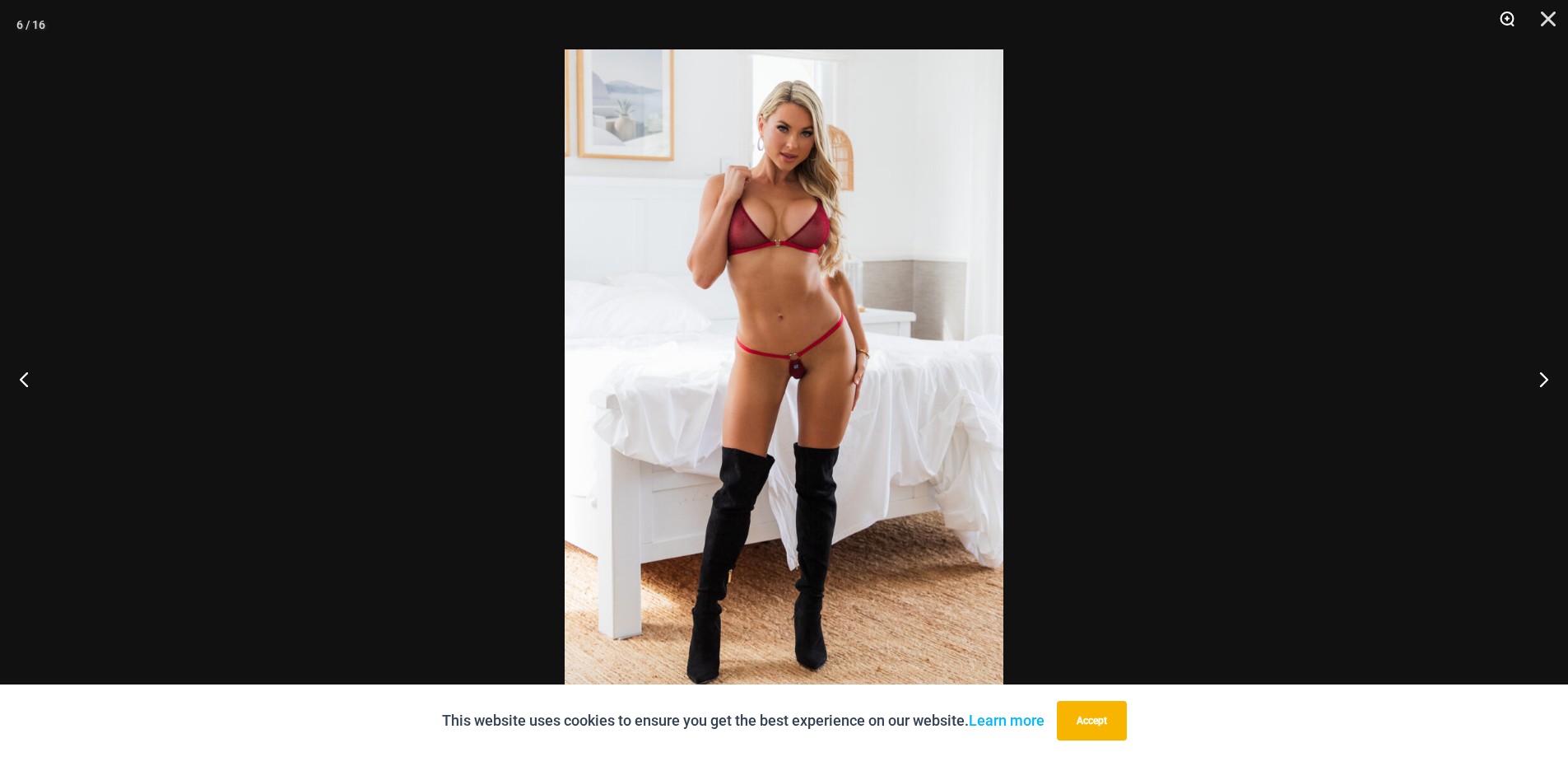
click at [1504, 15] on button "Zoom" at bounding box center [1502, 24] width 41 height 50
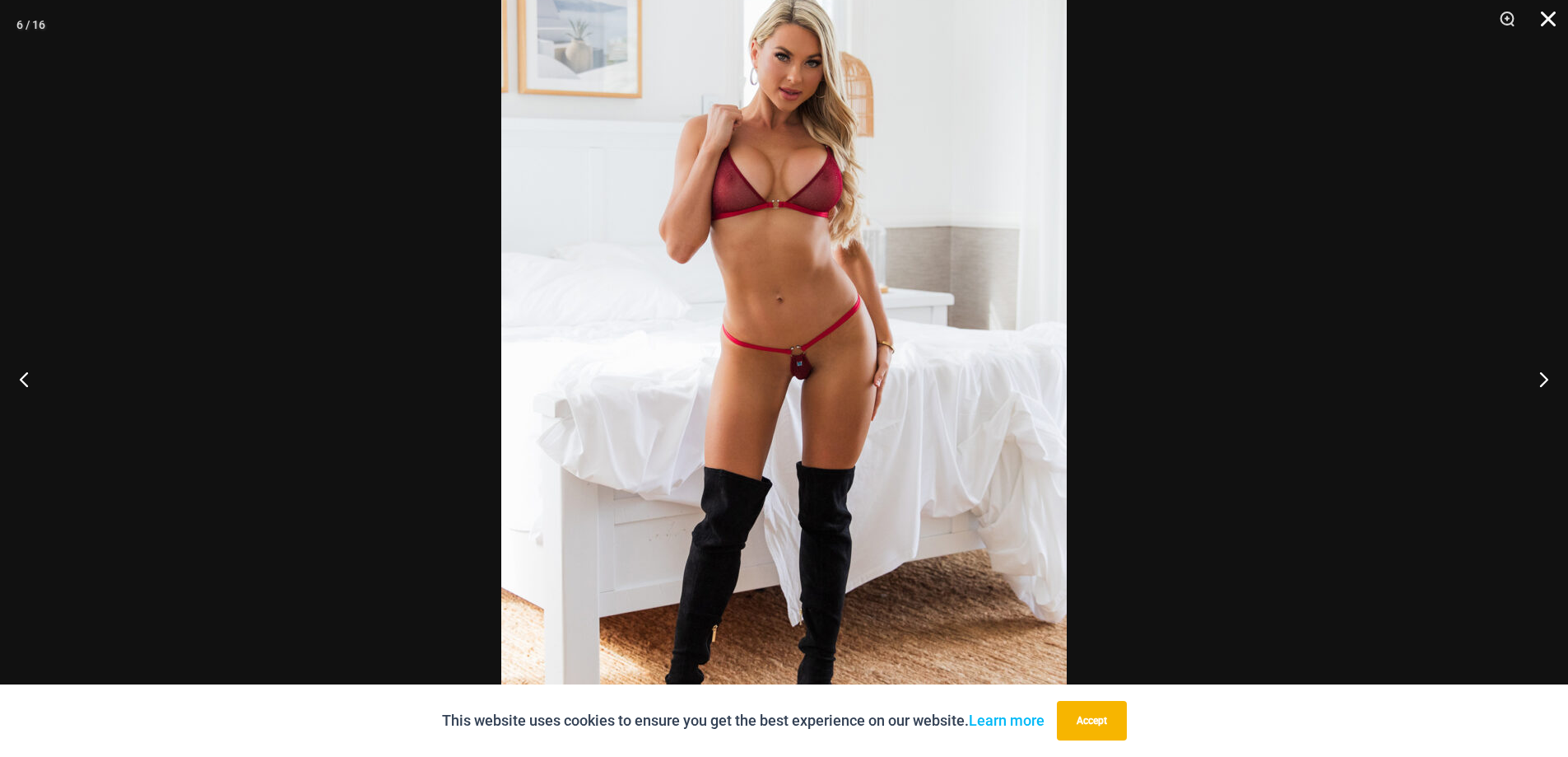
click at [1555, 15] on button "Close" at bounding box center [1543, 24] width 41 height 50
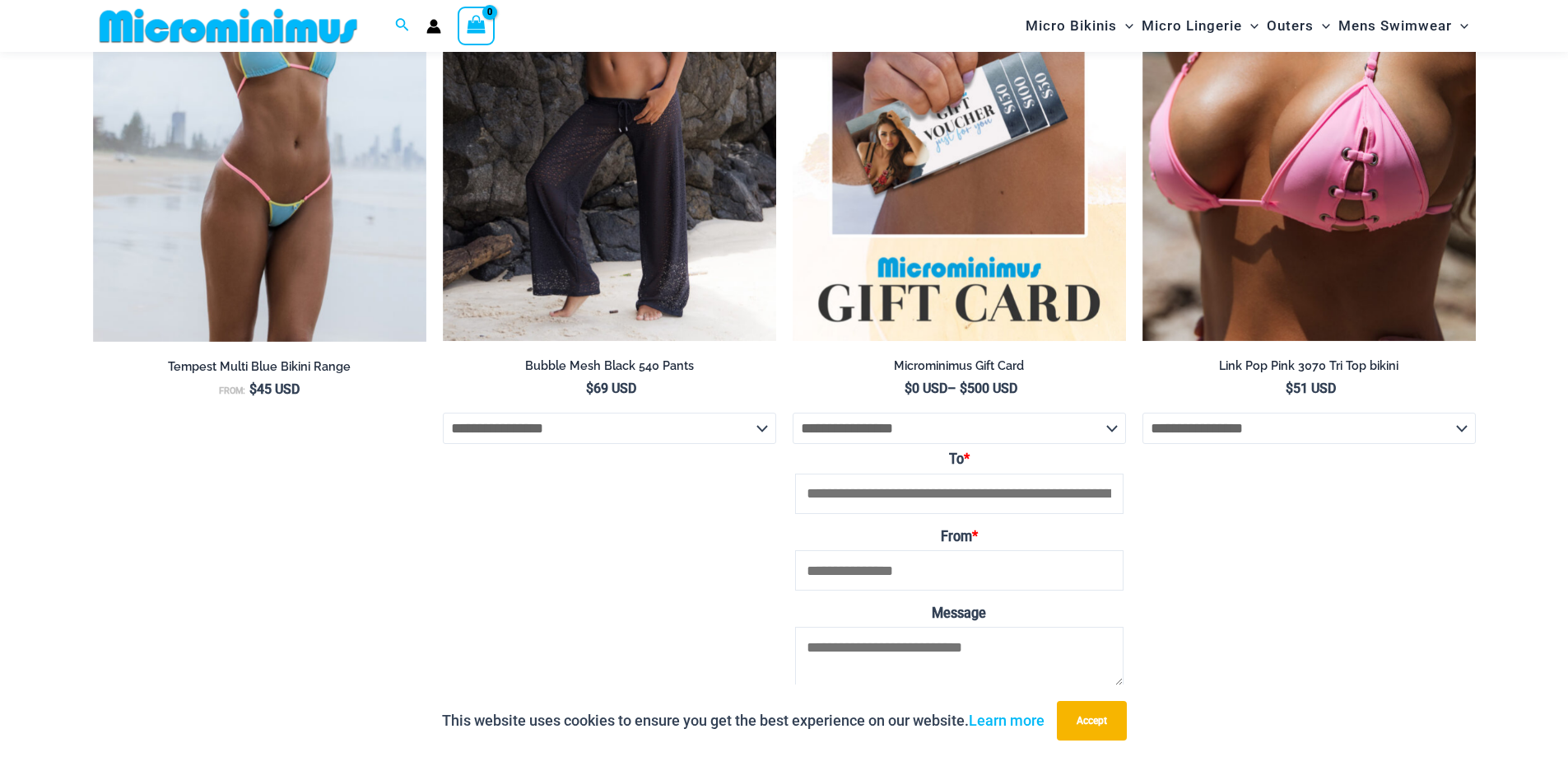
scroll to position [3775, 0]
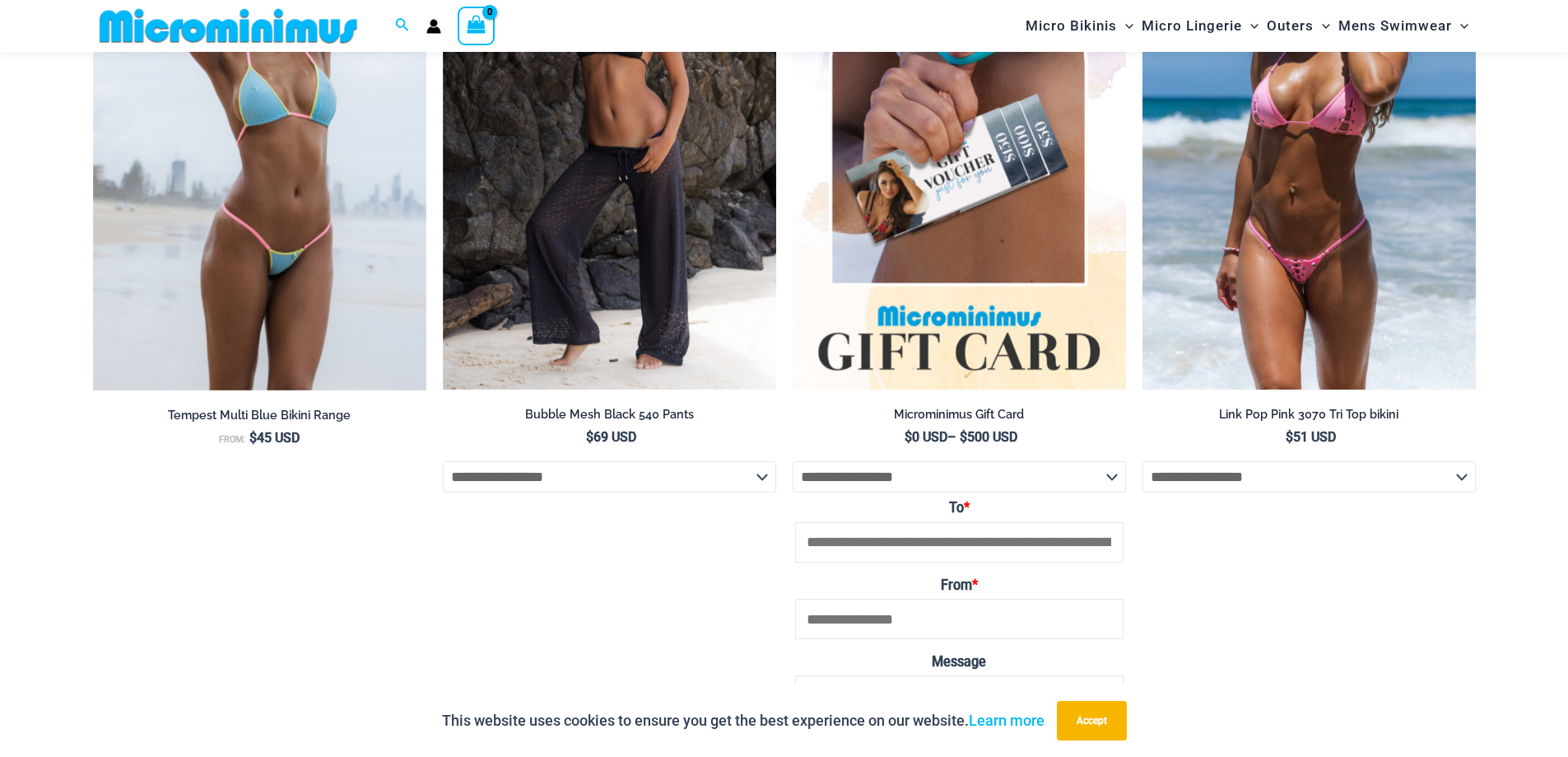
click at [1243, 222] on img at bounding box center [1309, 140] width 333 height 501
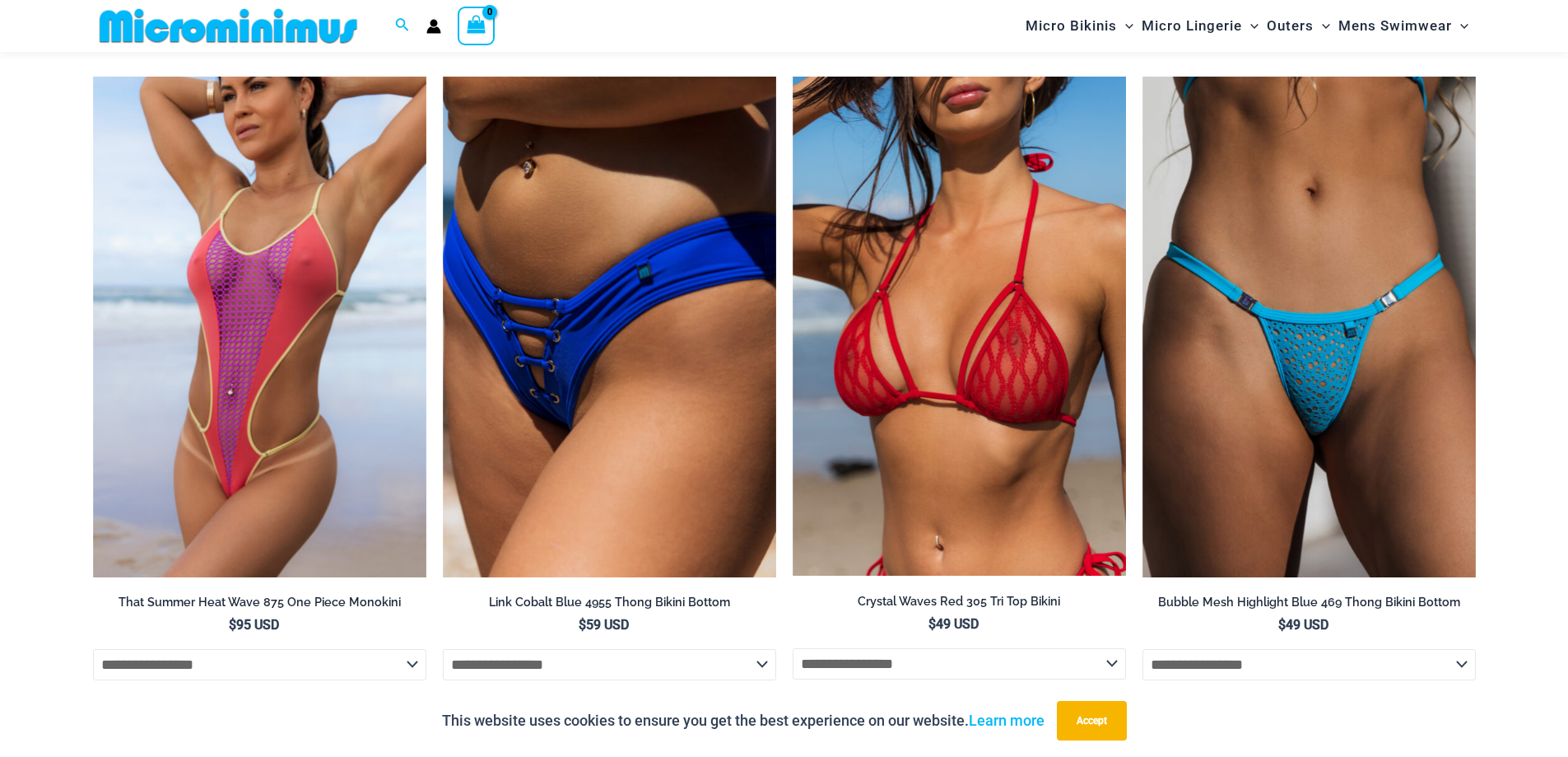
scroll to position [4214, 0]
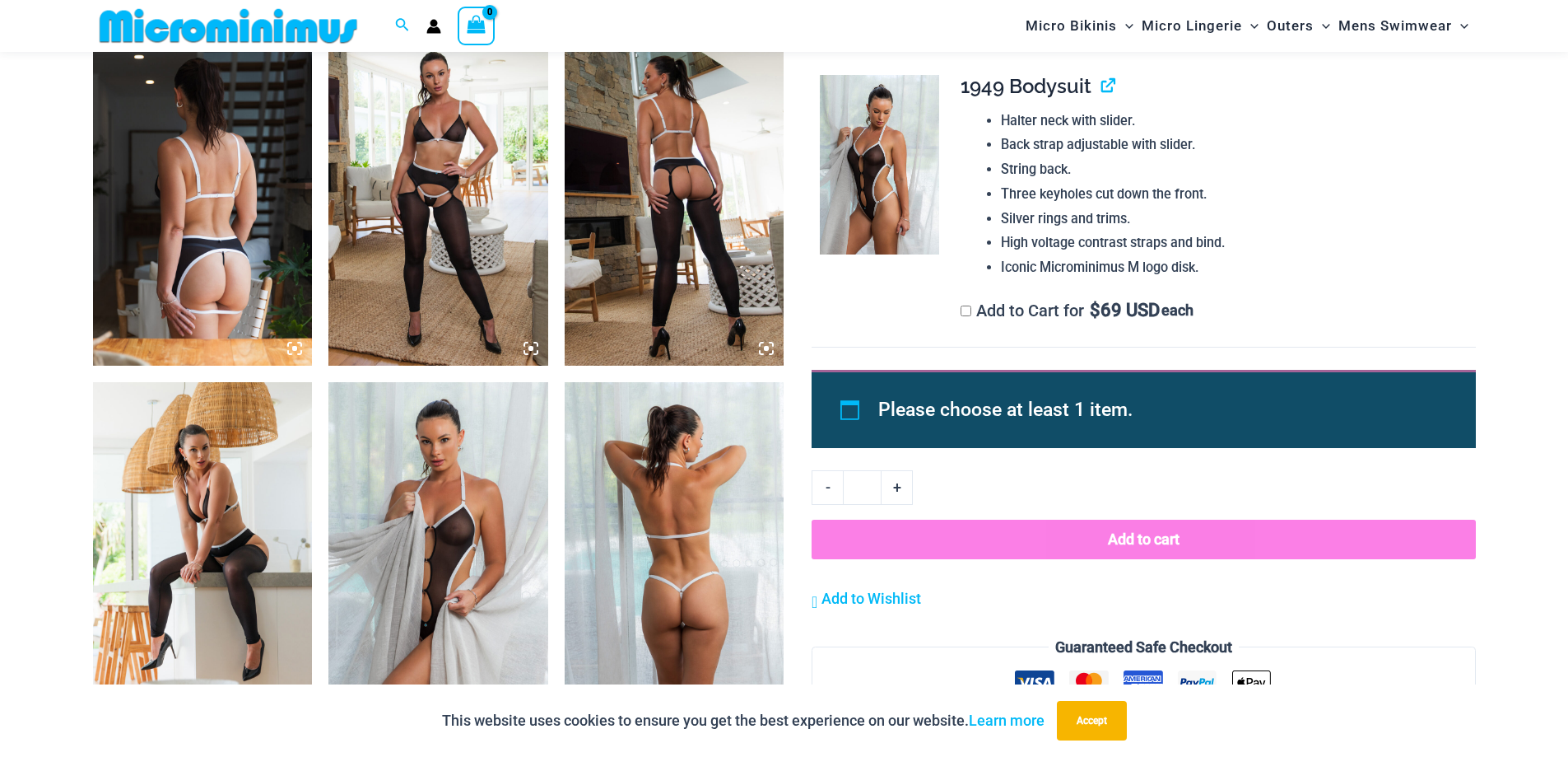
scroll to position [1911, 0]
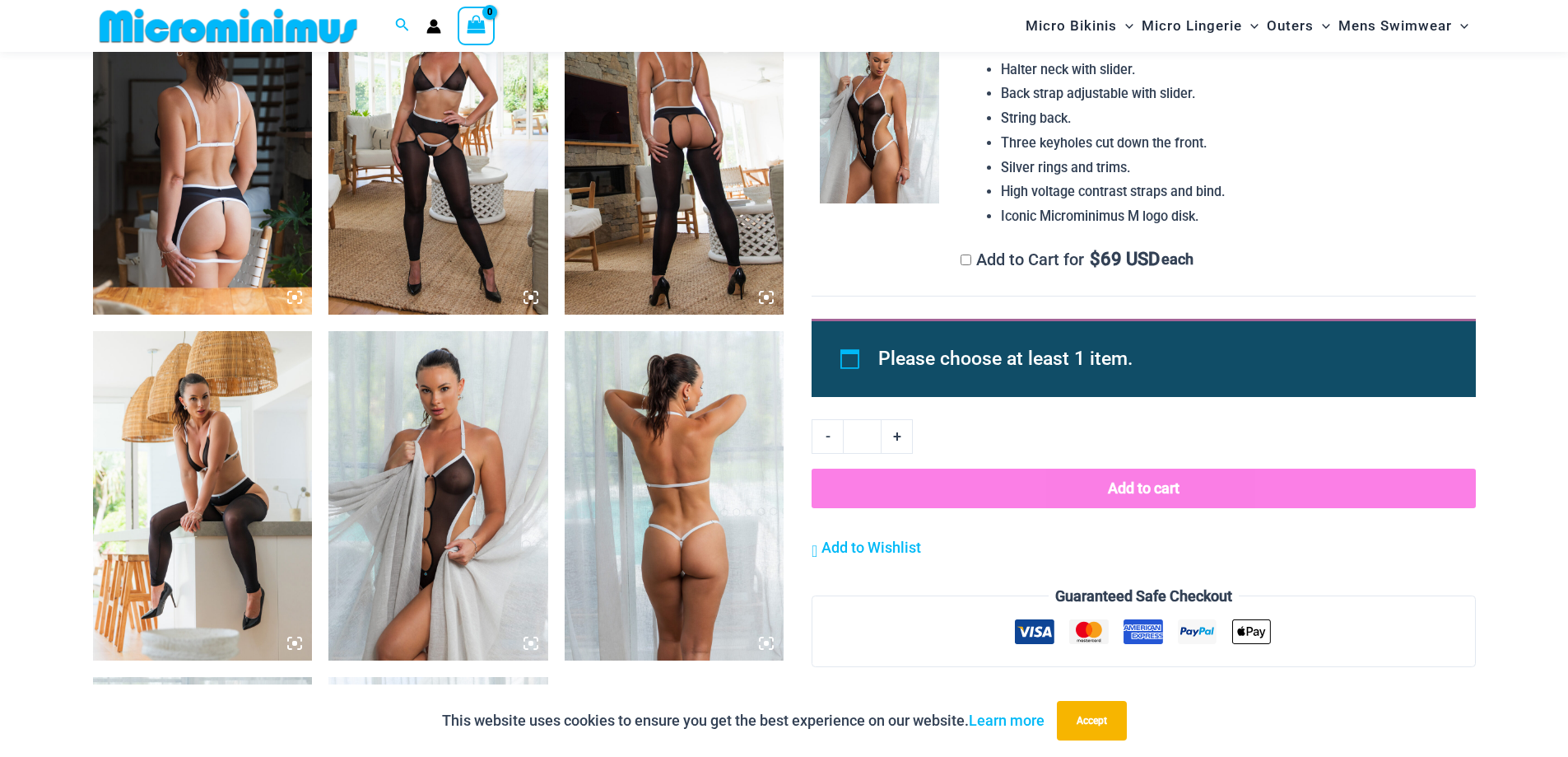
click at [712, 177] on img at bounding box center [675, 150] width 220 height 330
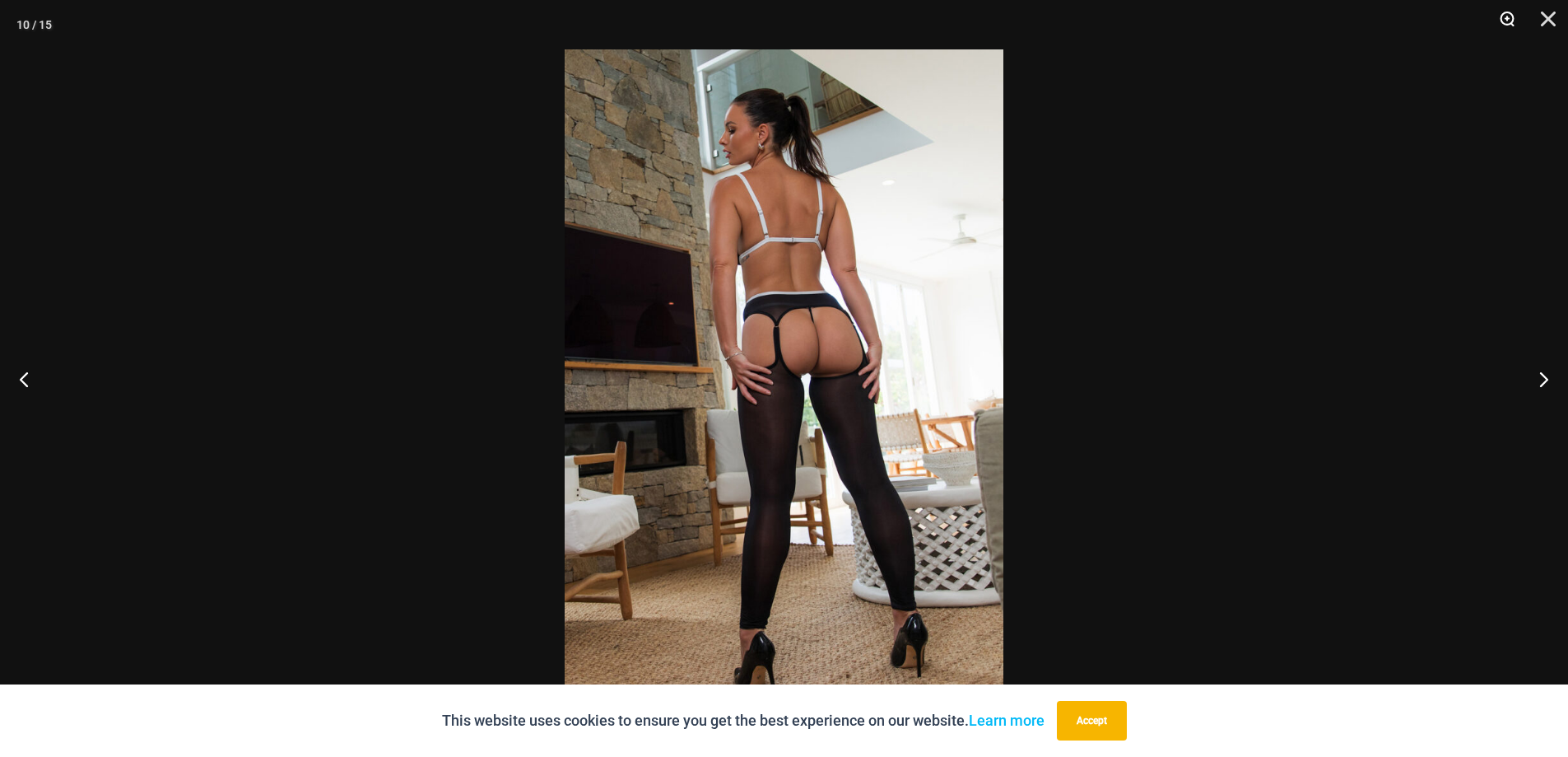
click at [1509, 18] on button "Zoom" at bounding box center [1502, 24] width 41 height 50
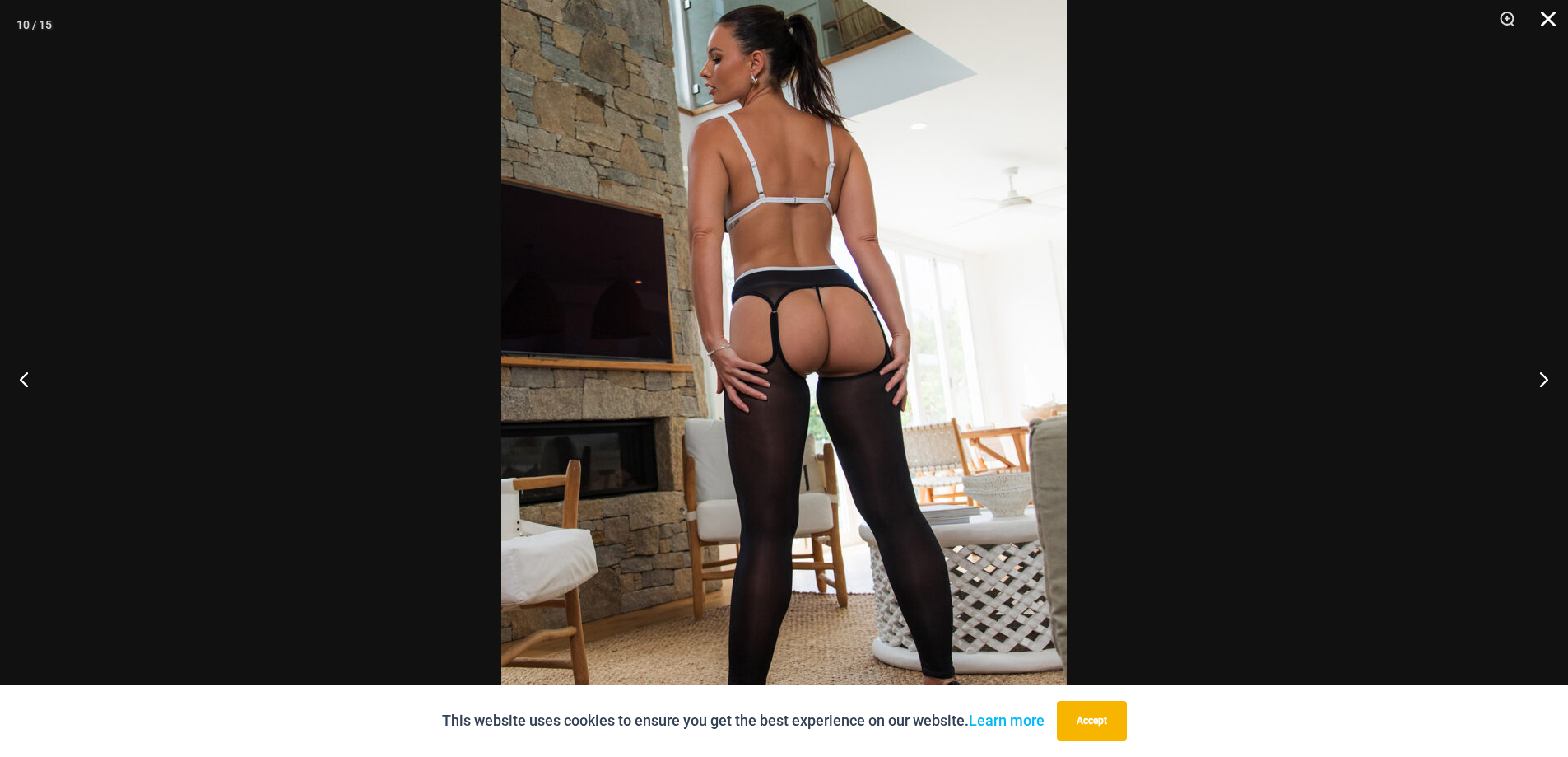
click at [1551, 23] on button "Close" at bounding box center [1543, 24] width 41 height 50
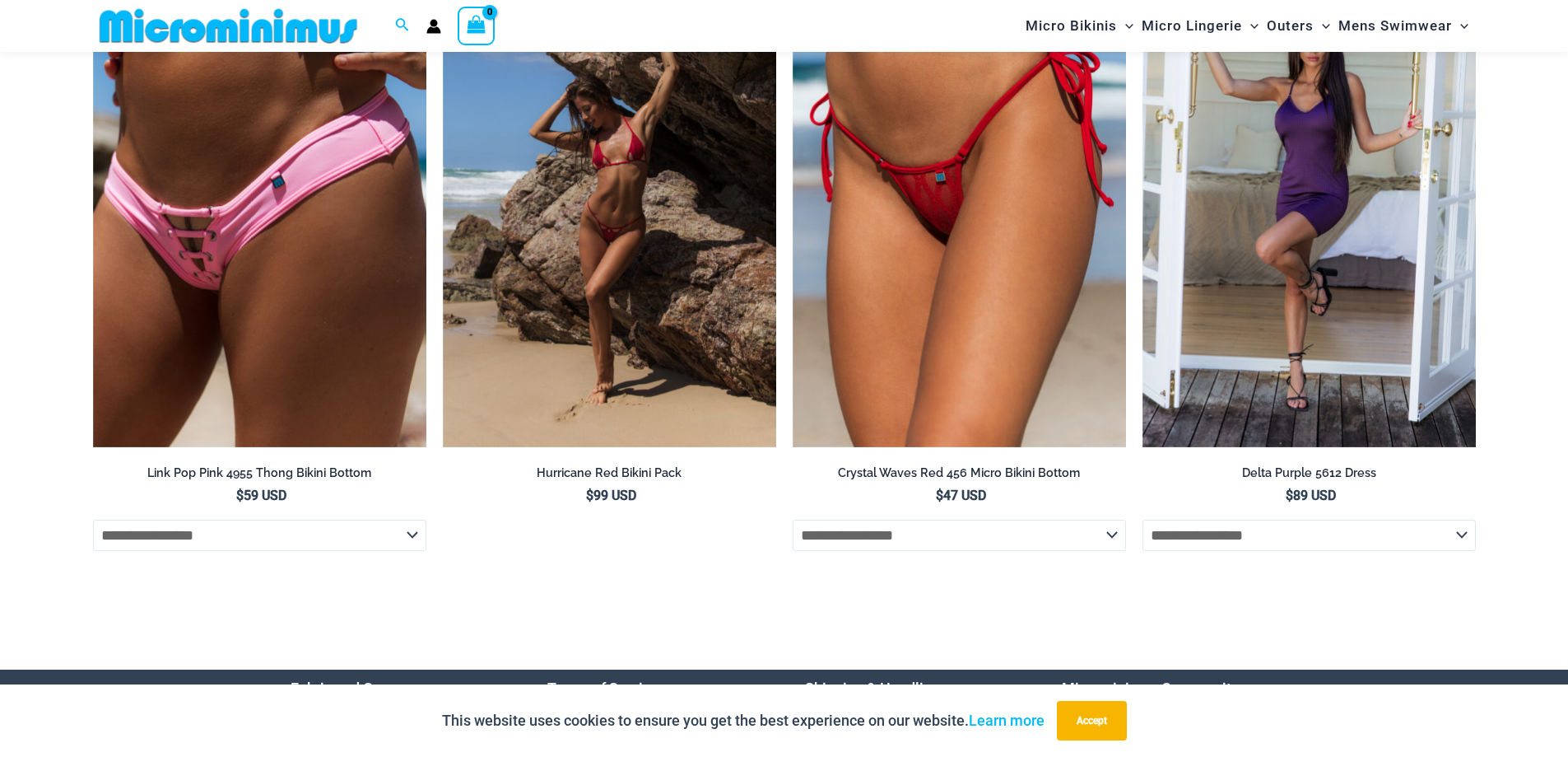
scroll to position [6524, 0]
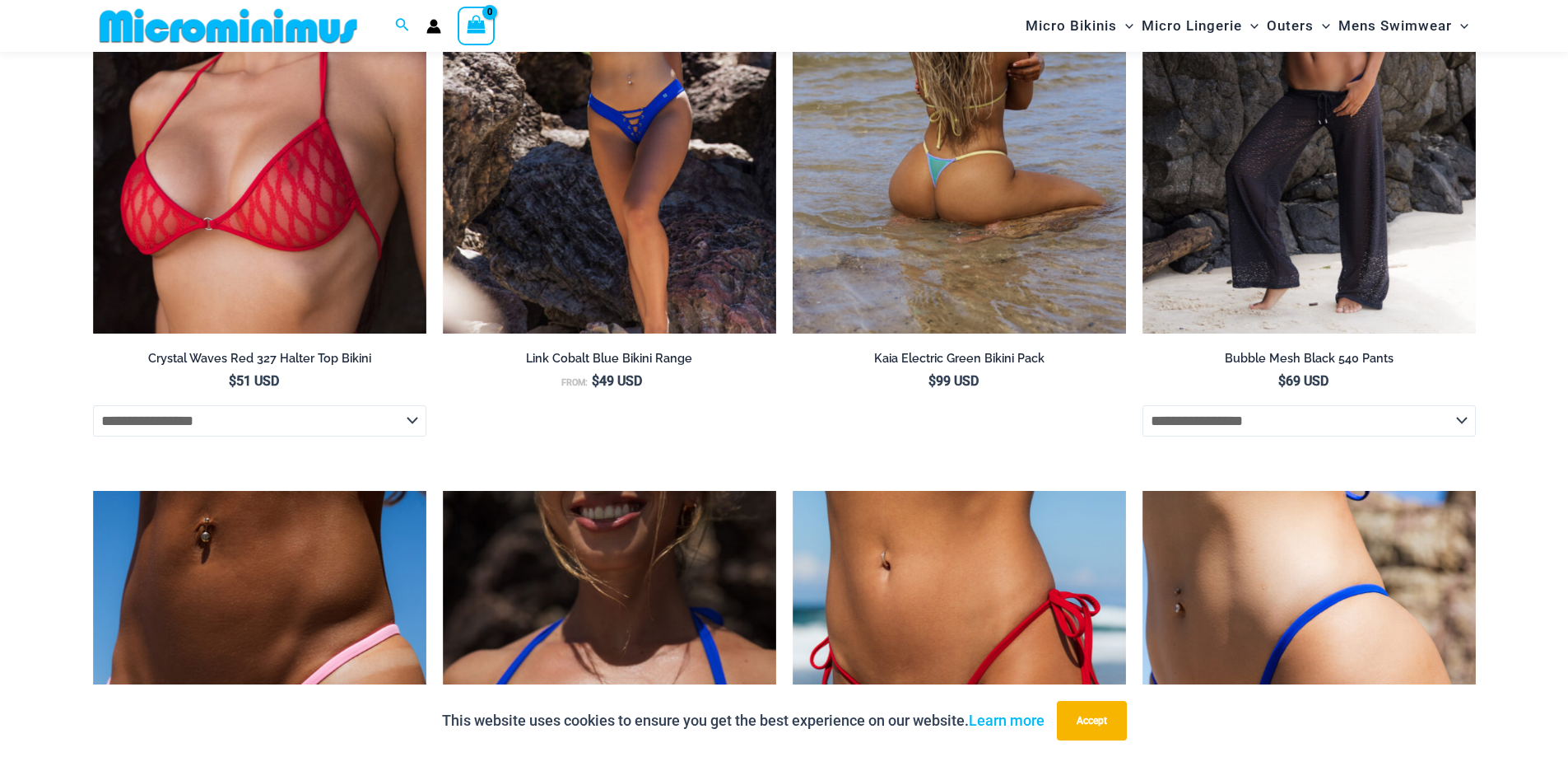
scroll to position [4392, 0]
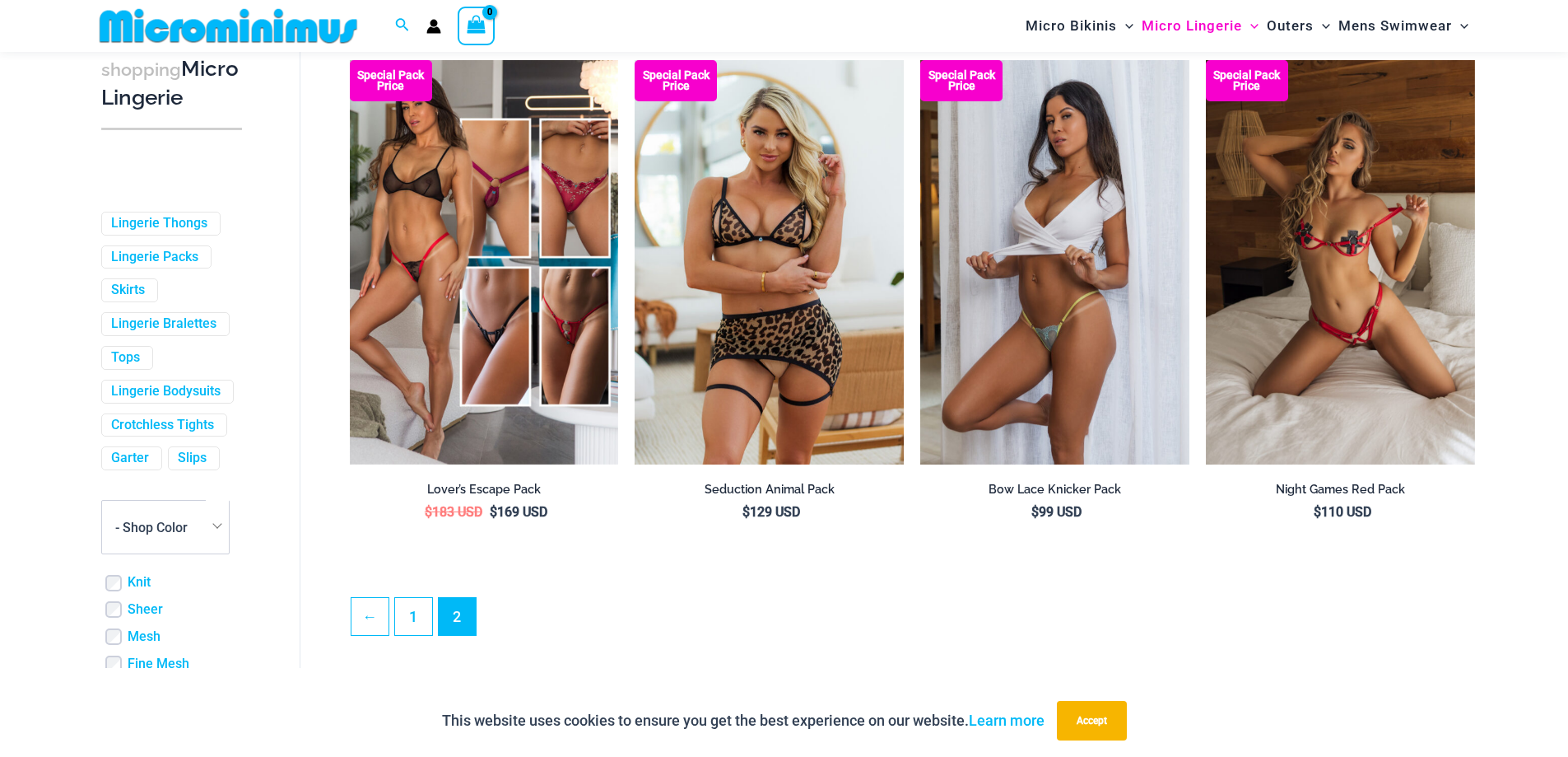
scroll to position [4162, 0]
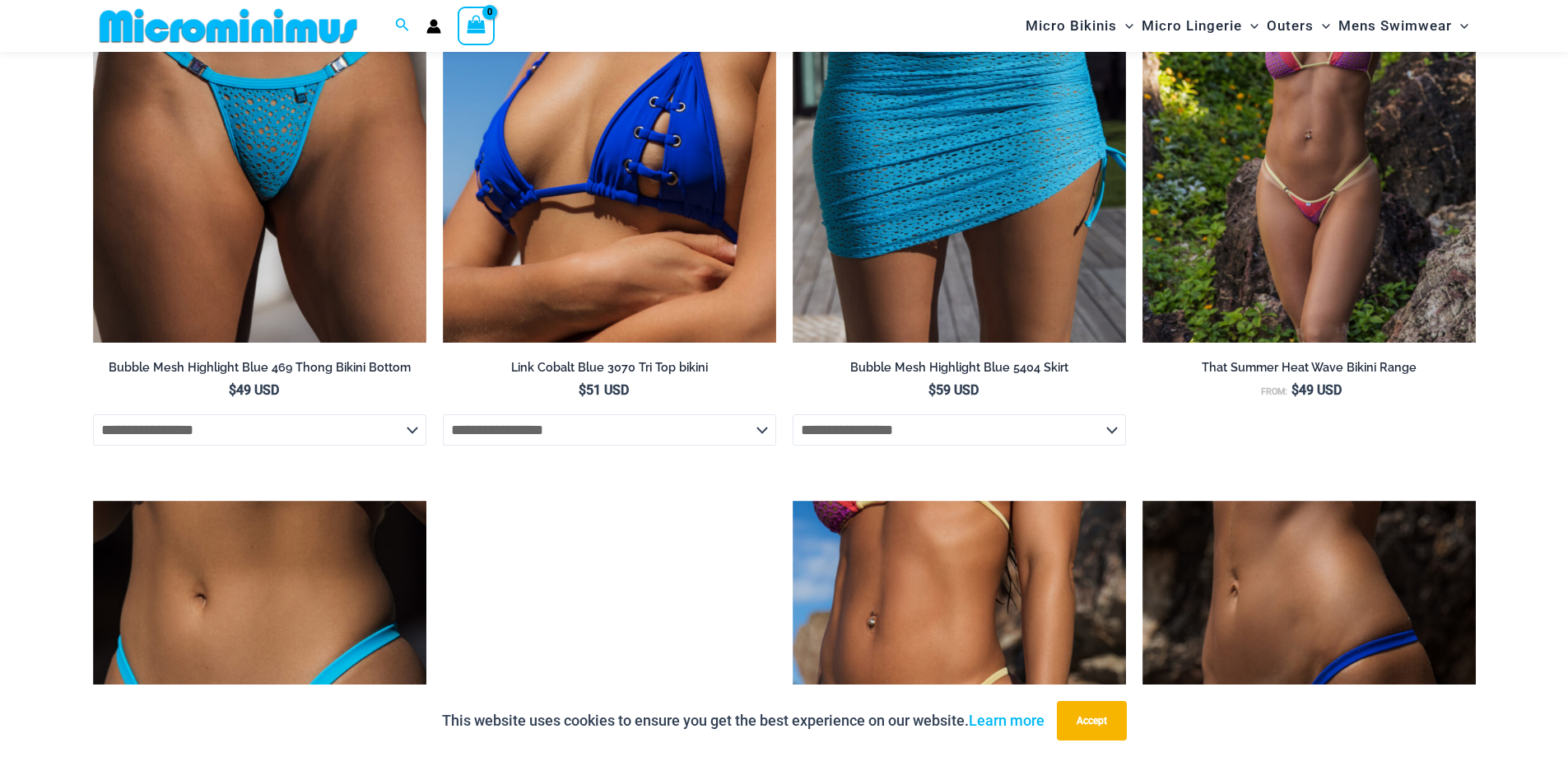
scroll to position [4765, 0]
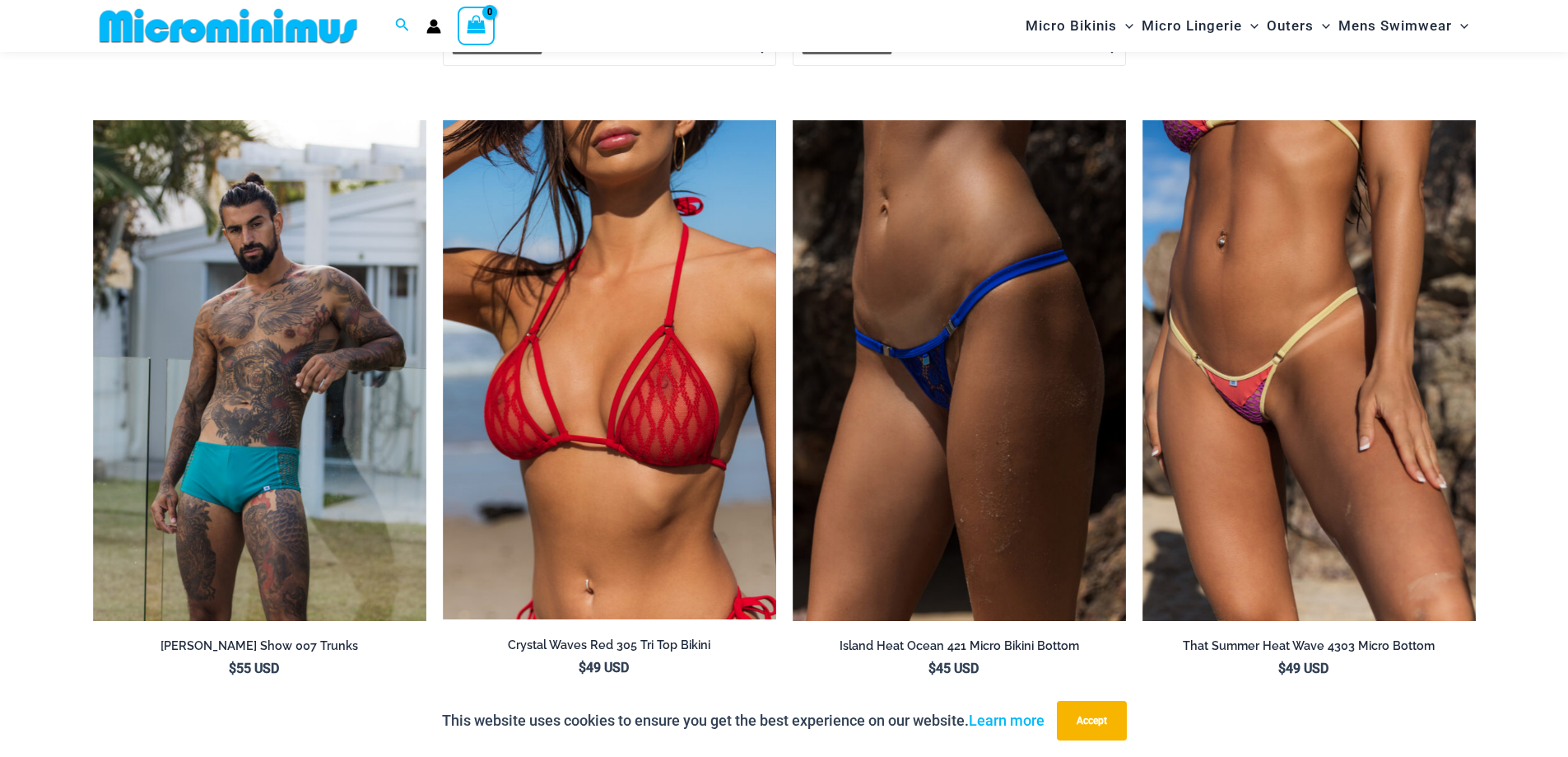
scroll to position [3828, 0]
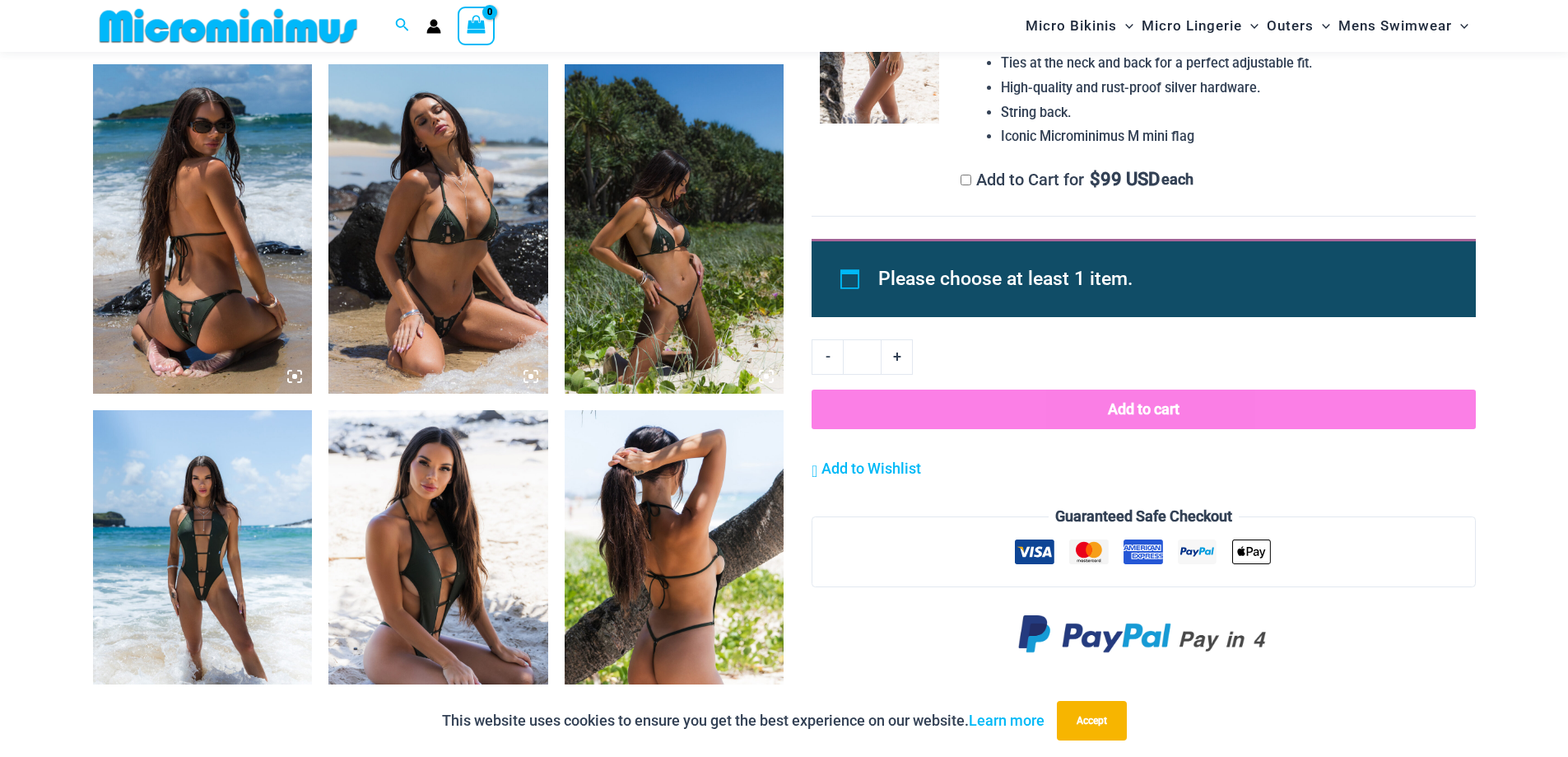
scroll to position [1195, 0]
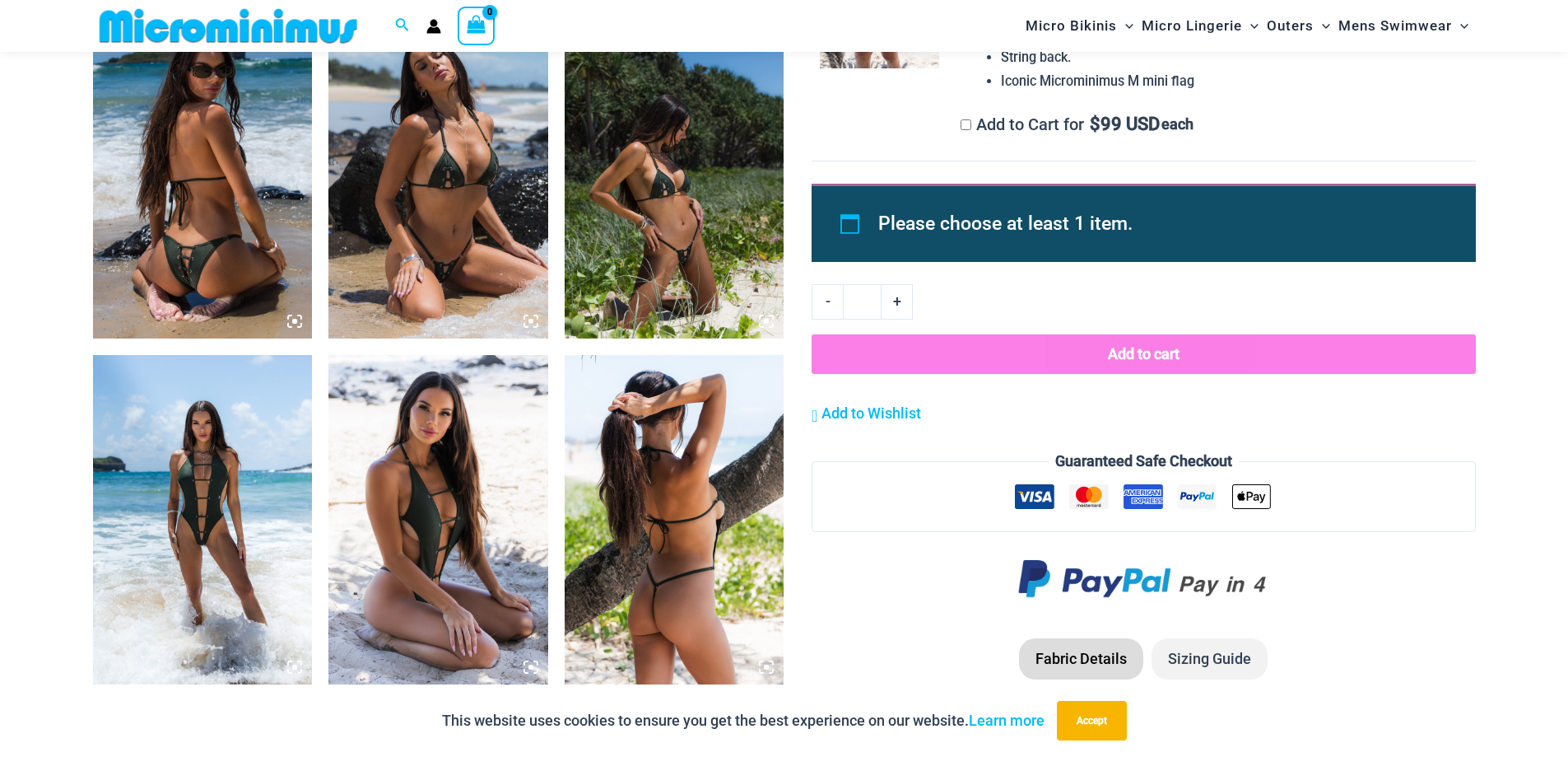
click at [676, 189] on img at bounding box center [675, 173] width 220 height 330
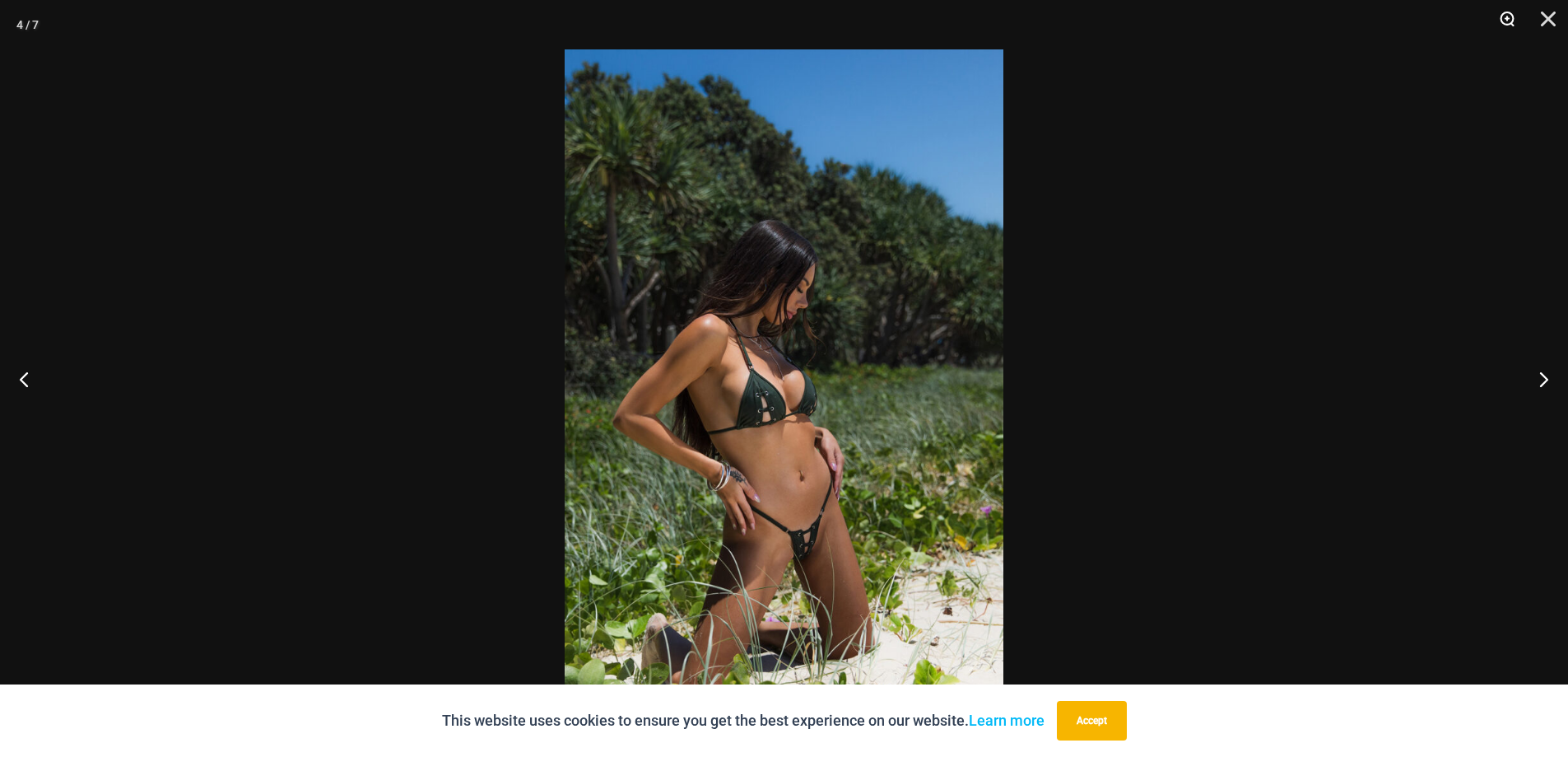
click at [1504, 19] on button "Zoom" at bounding box center [1502, 24] width 41 height 50
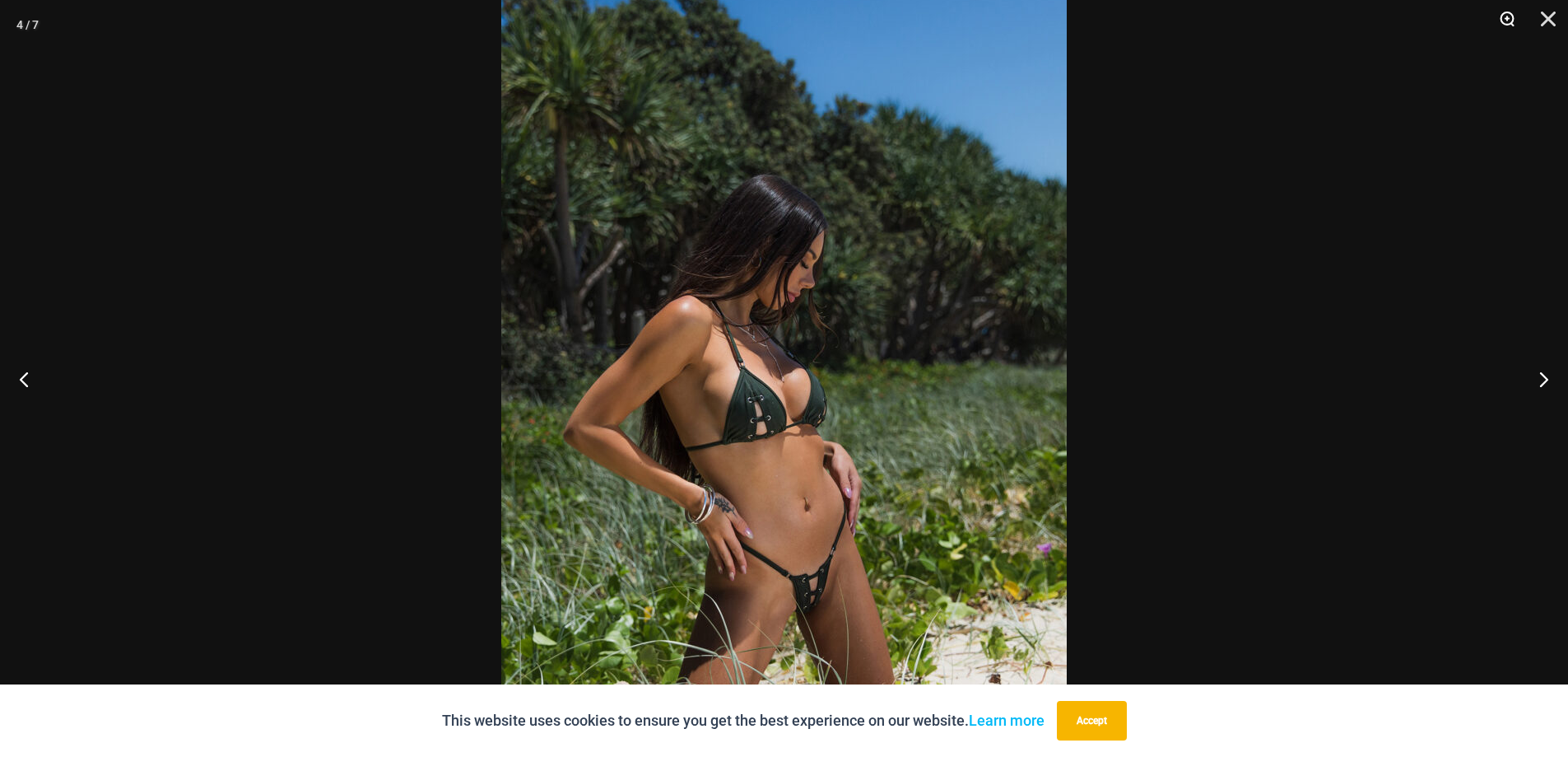
click at [1504, 19] on button "Zoom" at bounding box center [1502, 24] width 41 height 50
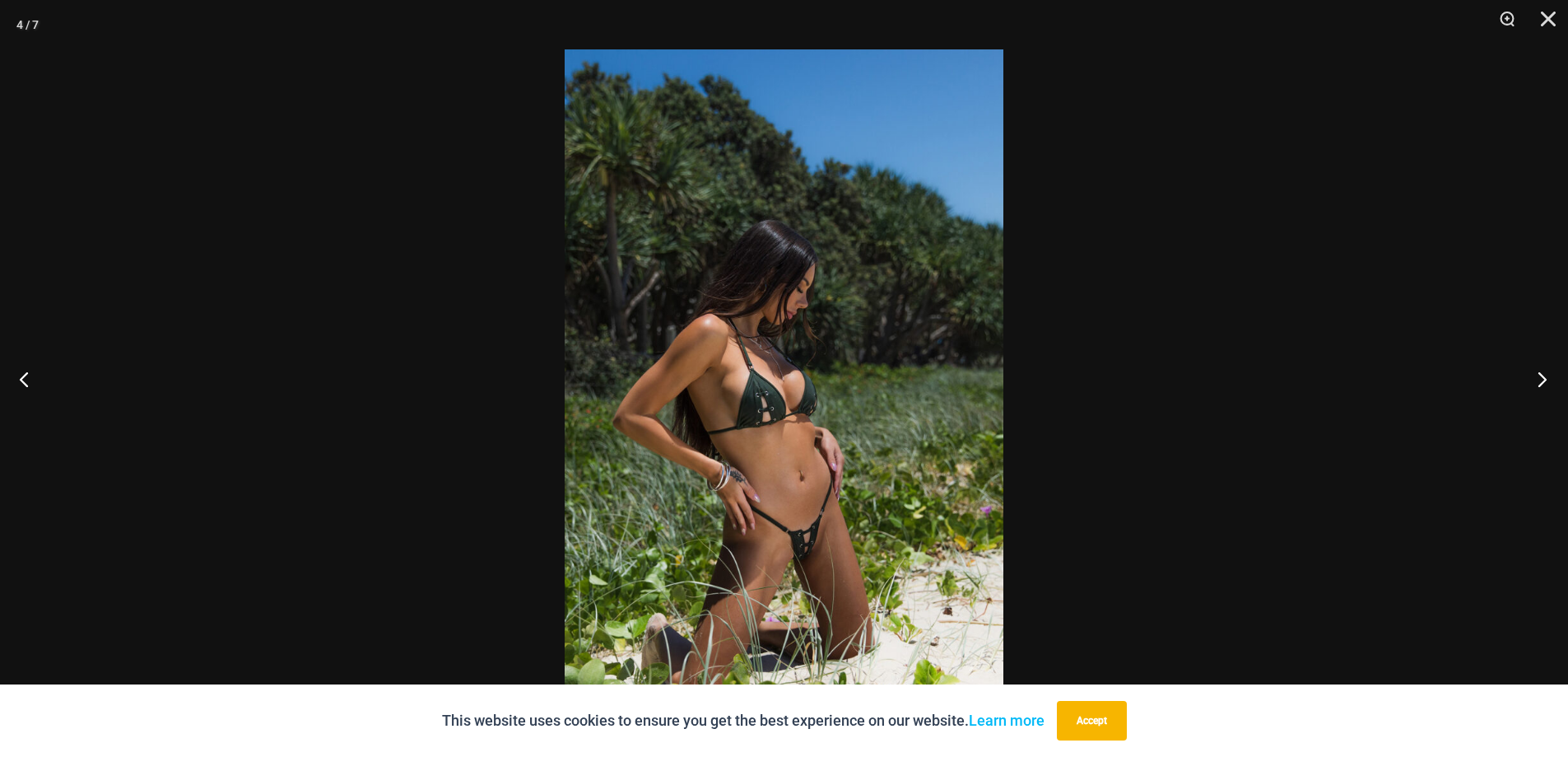
click at [1543, 384] on button "Next" at bounding box center [1537, 378] width 62 height 82
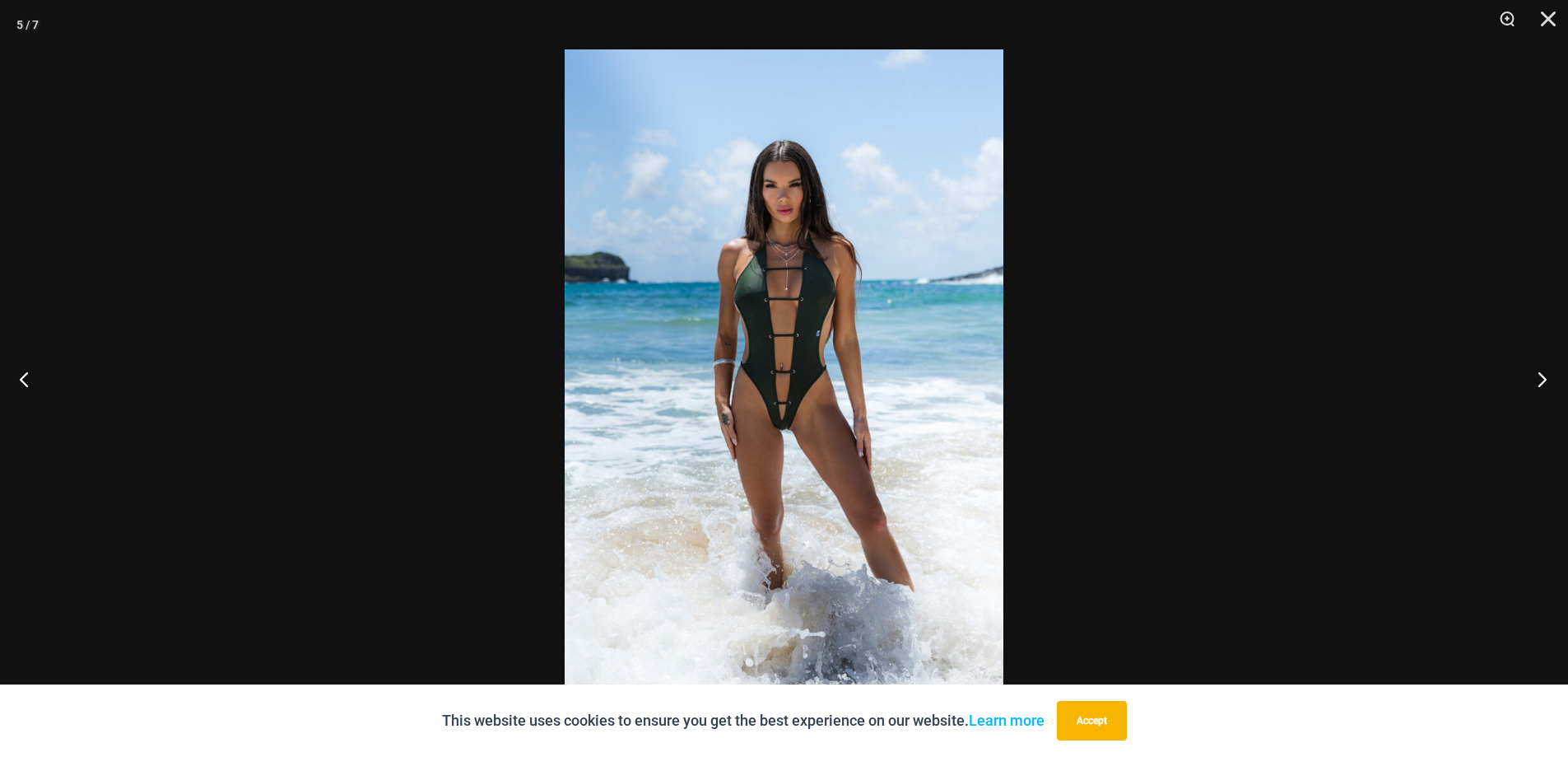
click at [1543, 384] on button "Next" at bounding box center [1537, 378] width 62 height 82
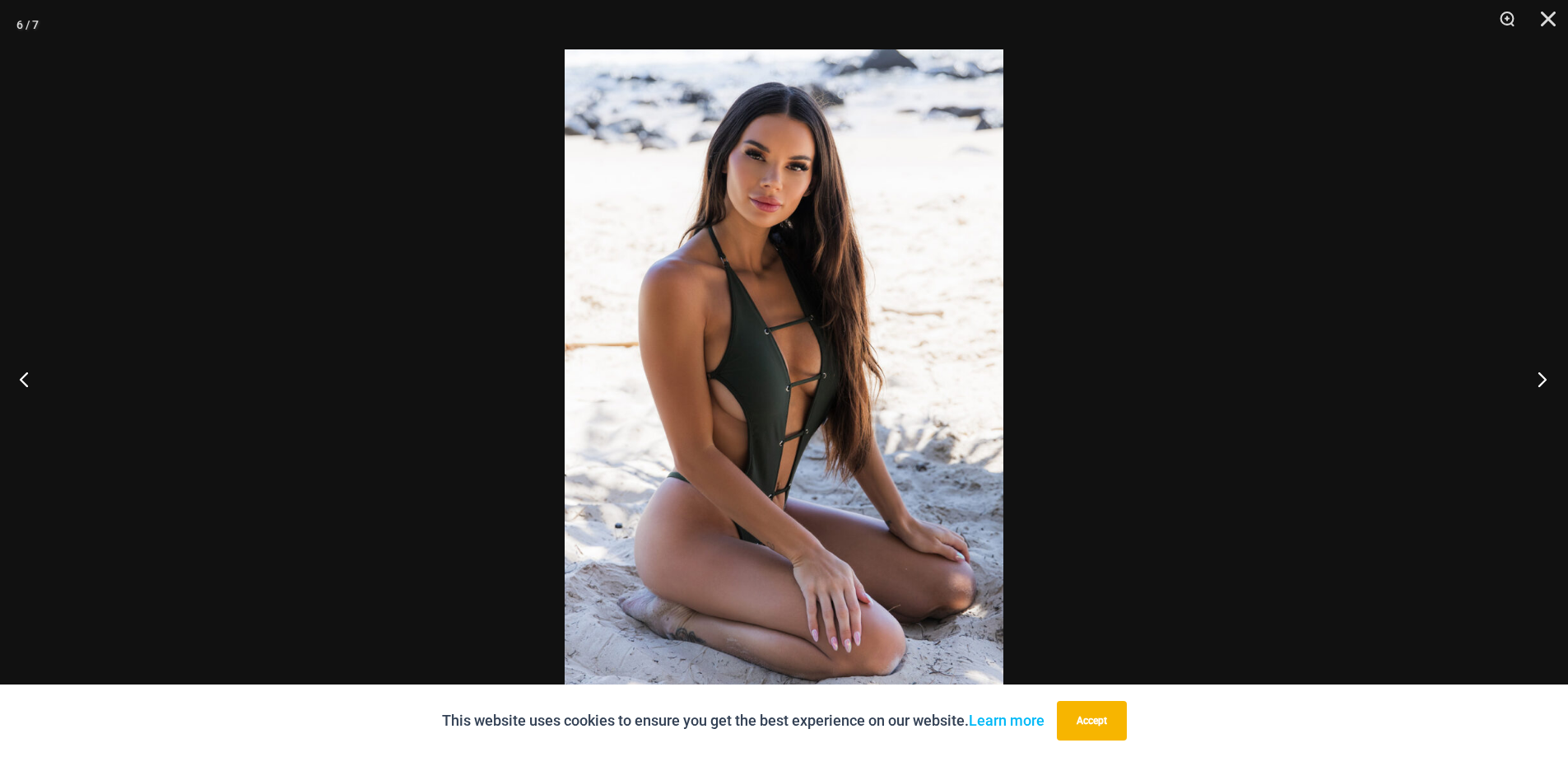
click at [1543, 384] on button "Next" at bounding box center [1537, 378] width 62 height 82
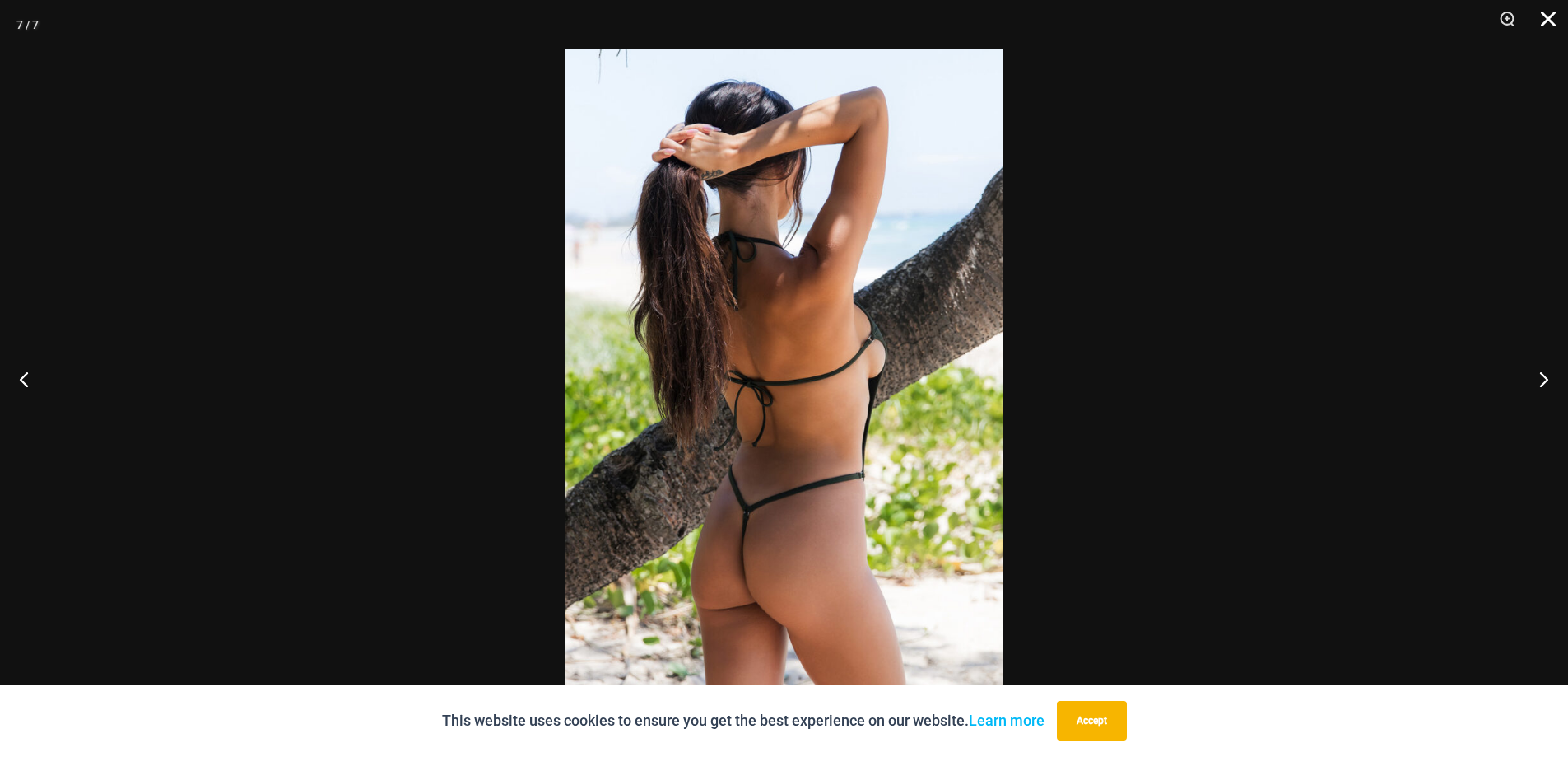
click at [1543, 19] on button "Close" at bounding box center [1543, 24] width 41 height 50
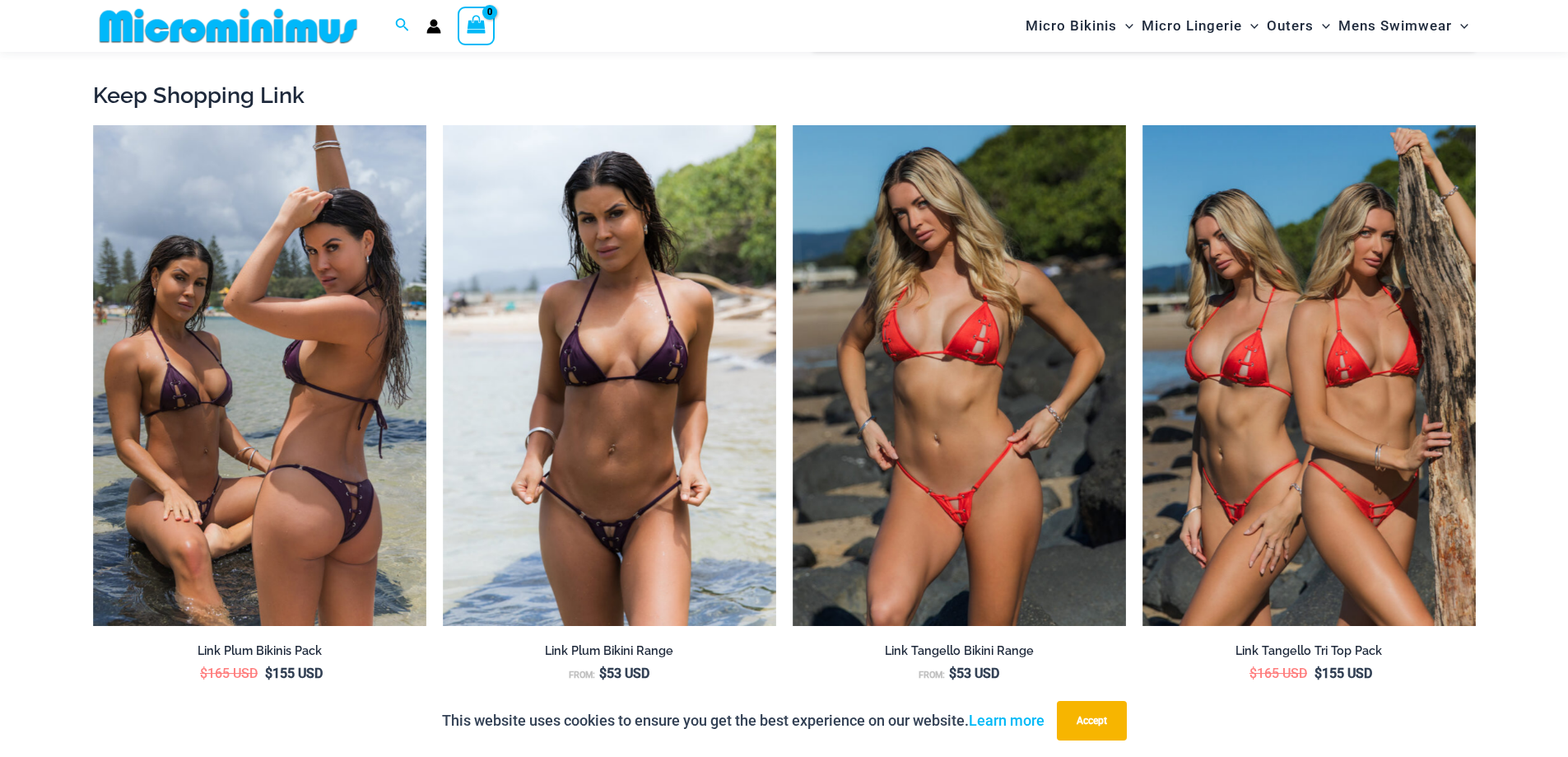
scroll to position [2073, 0]
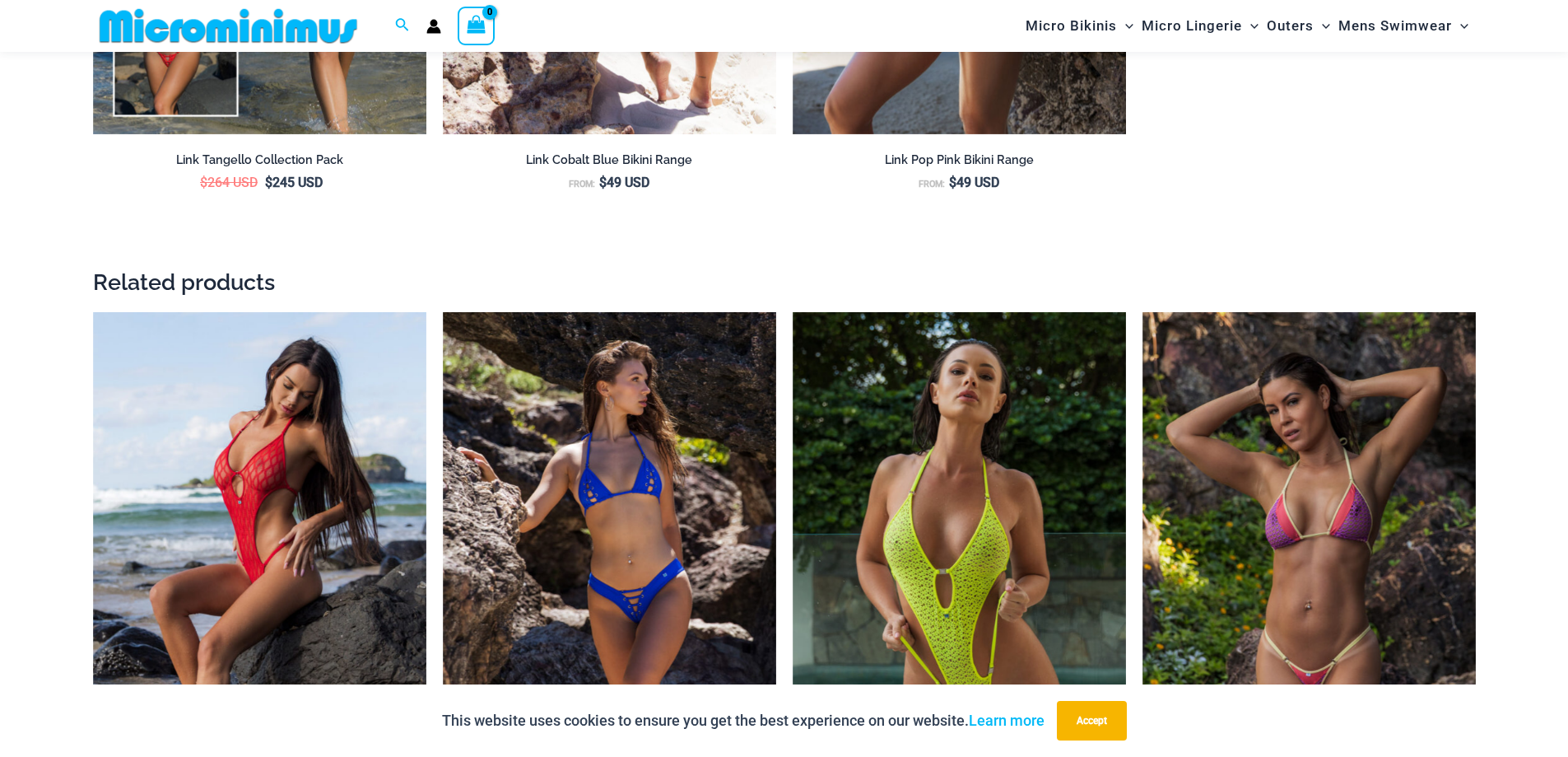
scroll to position [3501, 0]
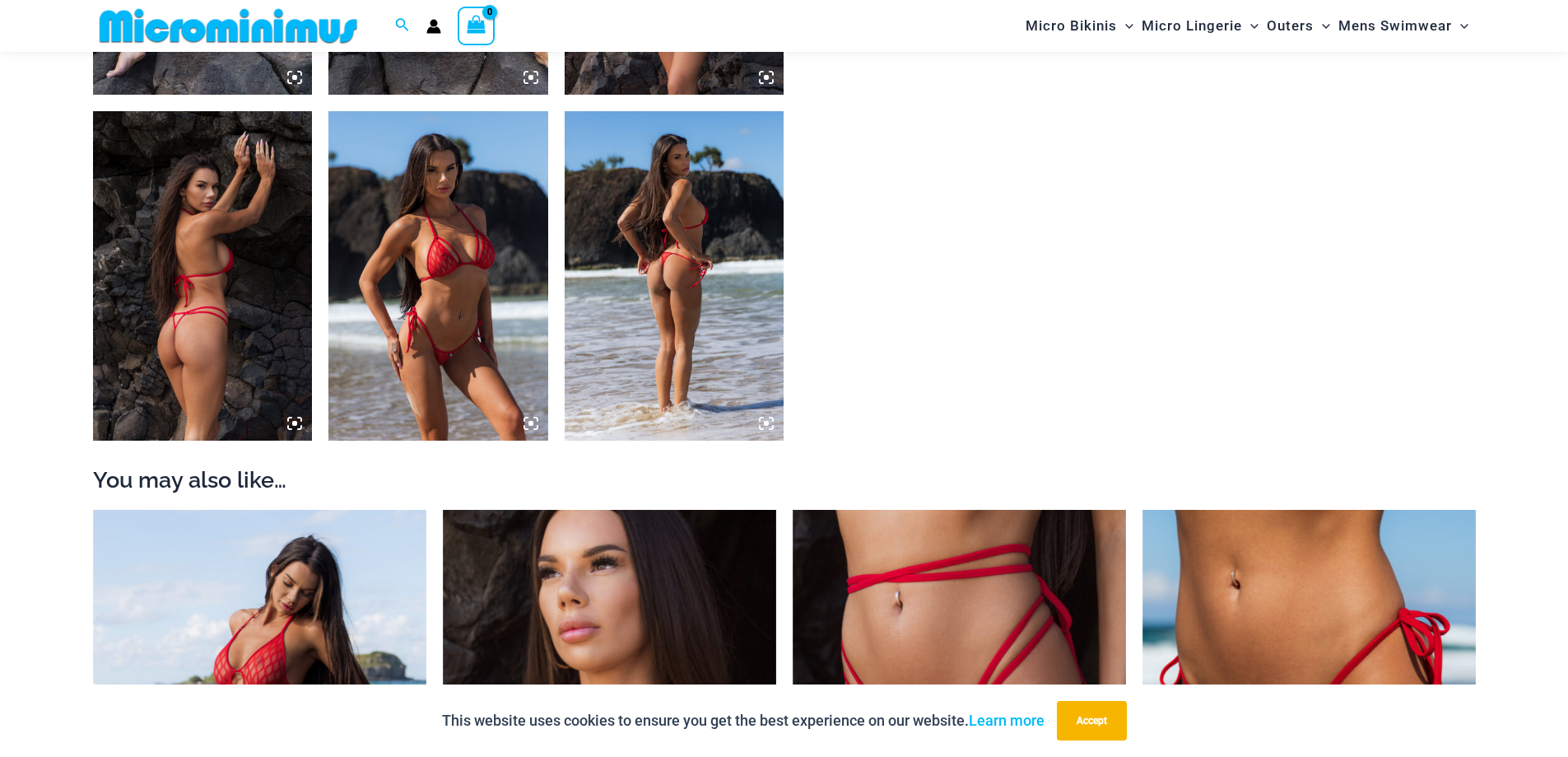
scroll to position [1470, 0]
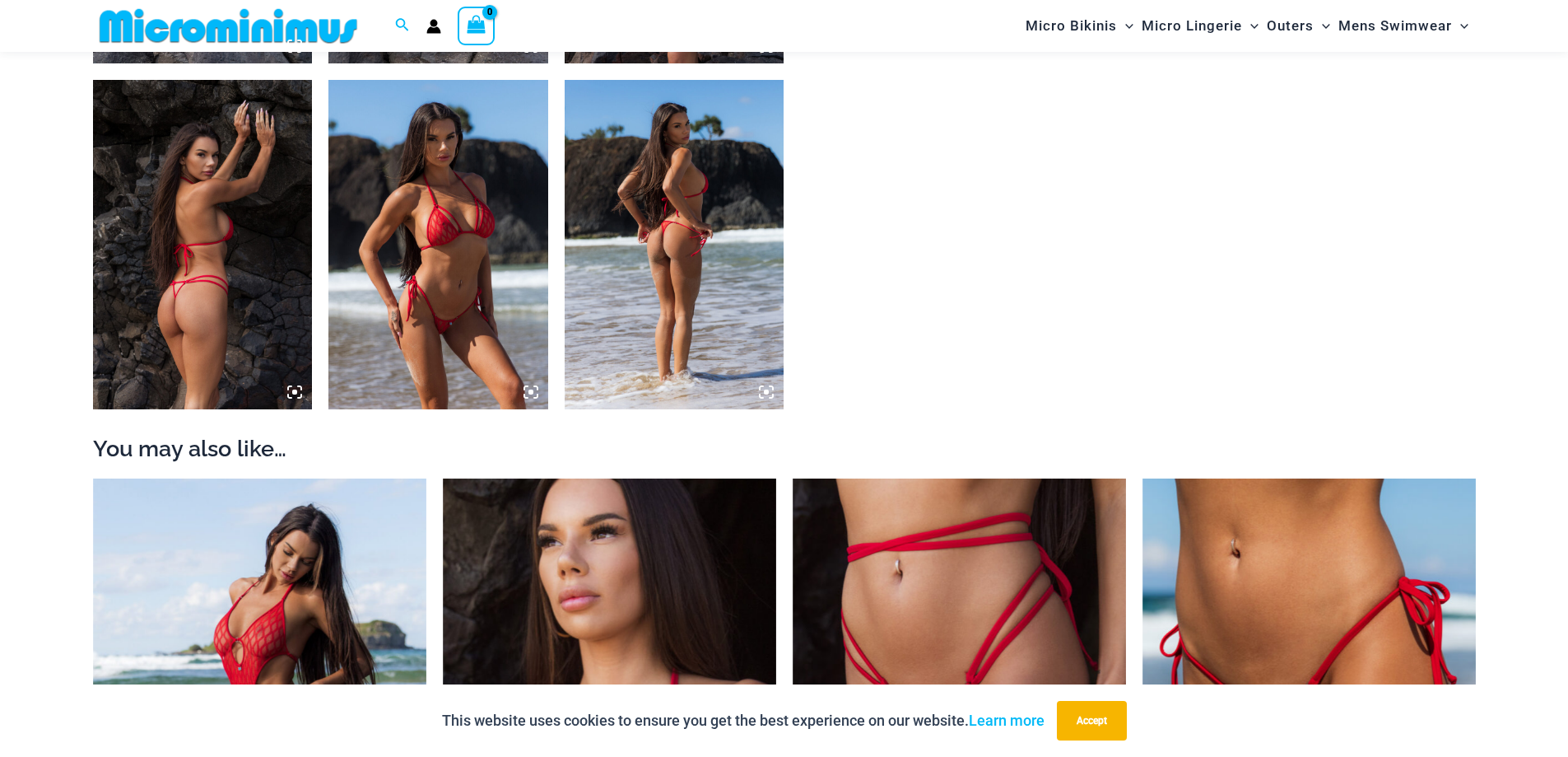
click at [452, 238] on img at bounding box center [438, 245] width 220 height 330
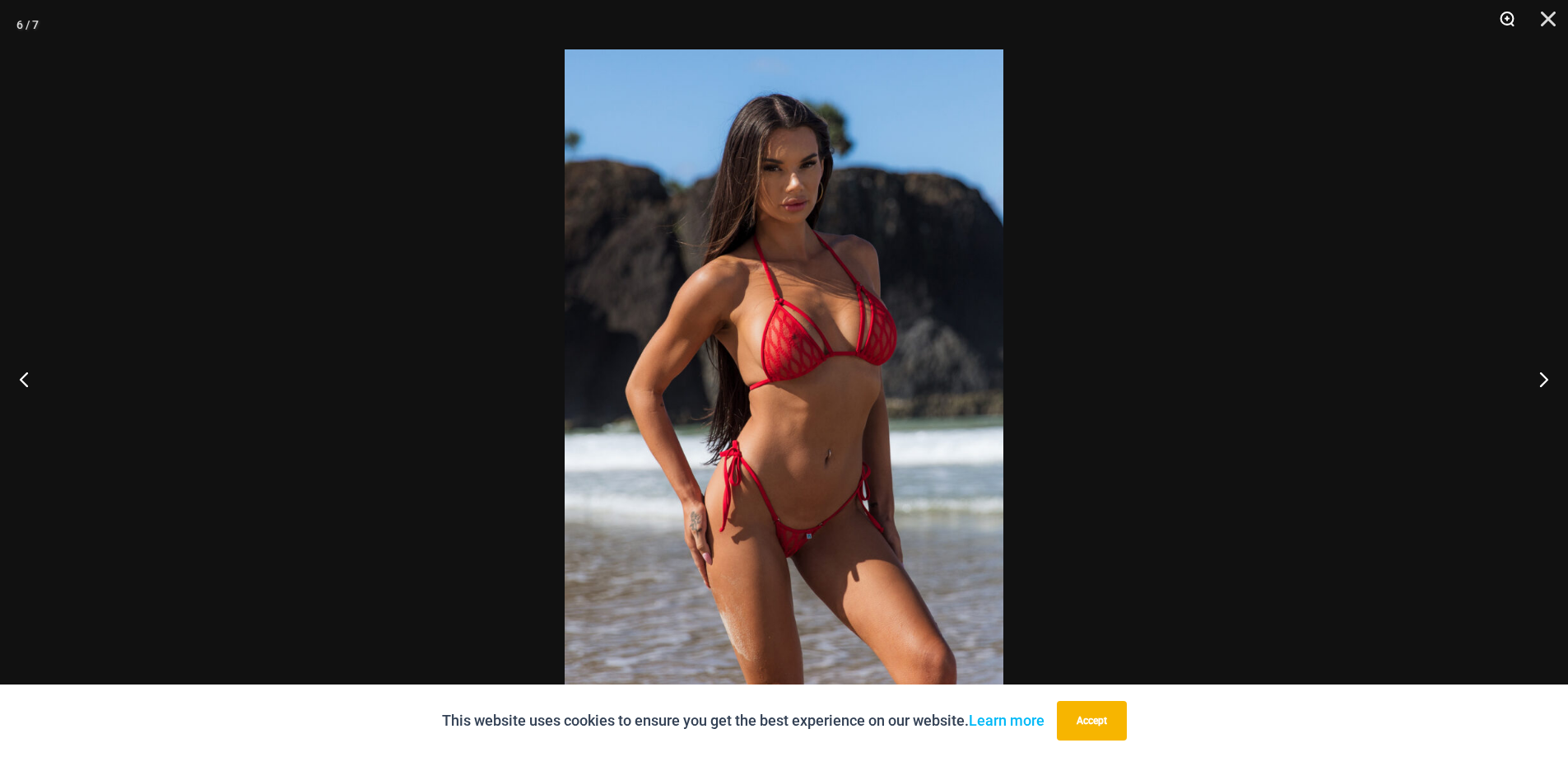
click at [1507, 19] on button "Zoom" at bounding box center [1502, 24] width 41 height 50
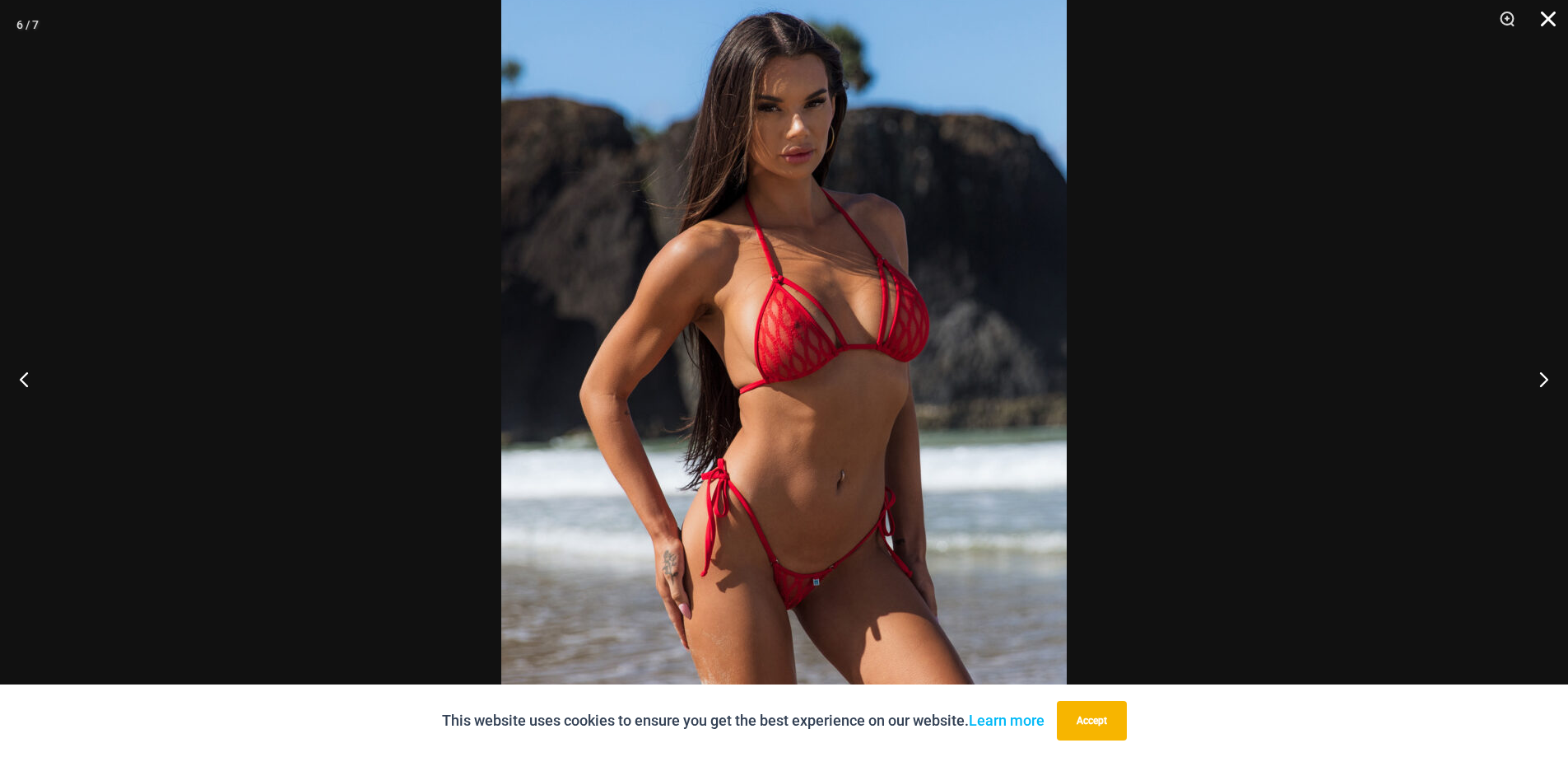
click at [1553, 23] on button "Close" at bounding box center [1543, 24] width 41 height 50
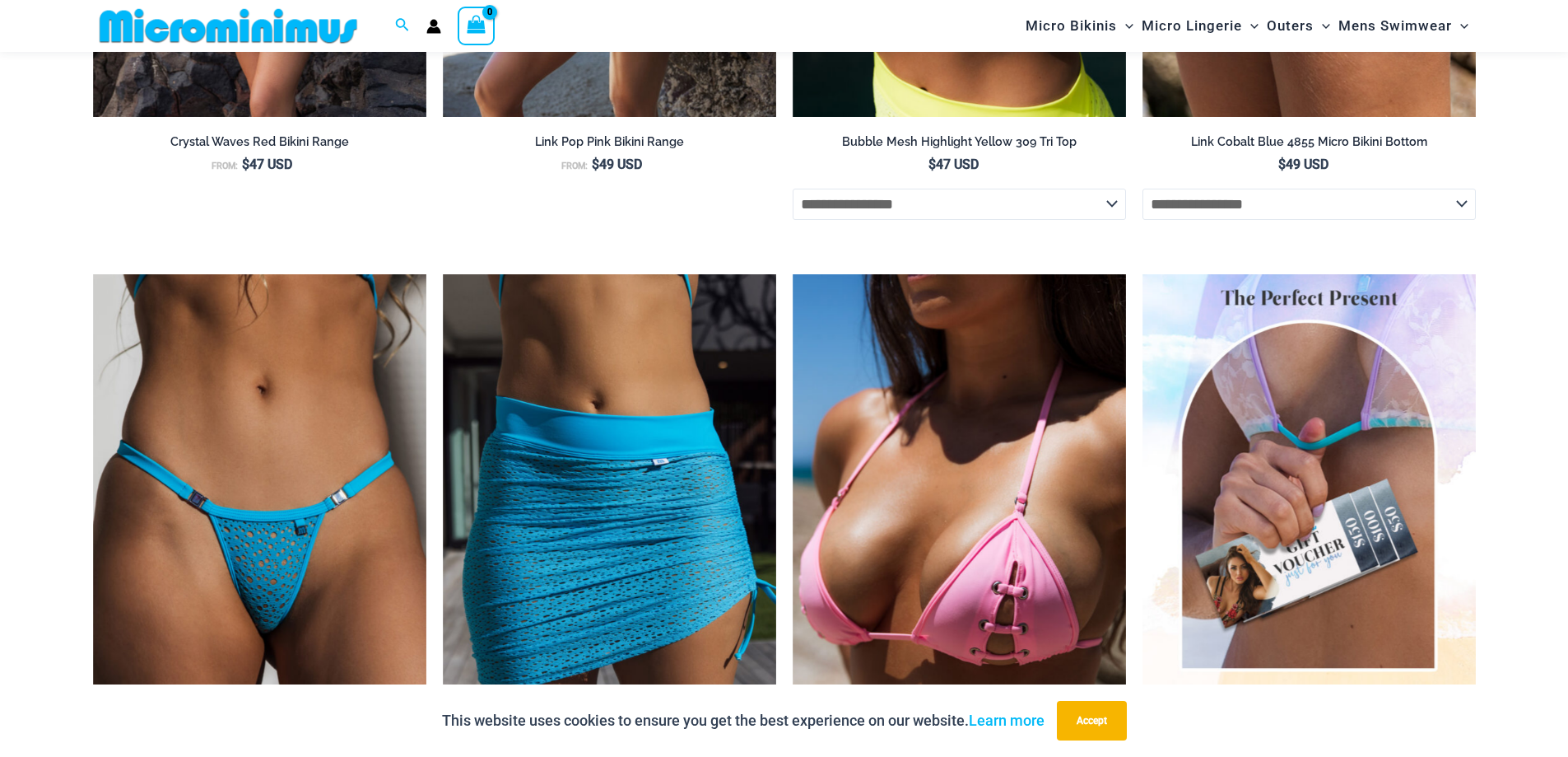
scroll to position [4435, 0]
